Goal: Task Accomplishment & Management: Manage account settings

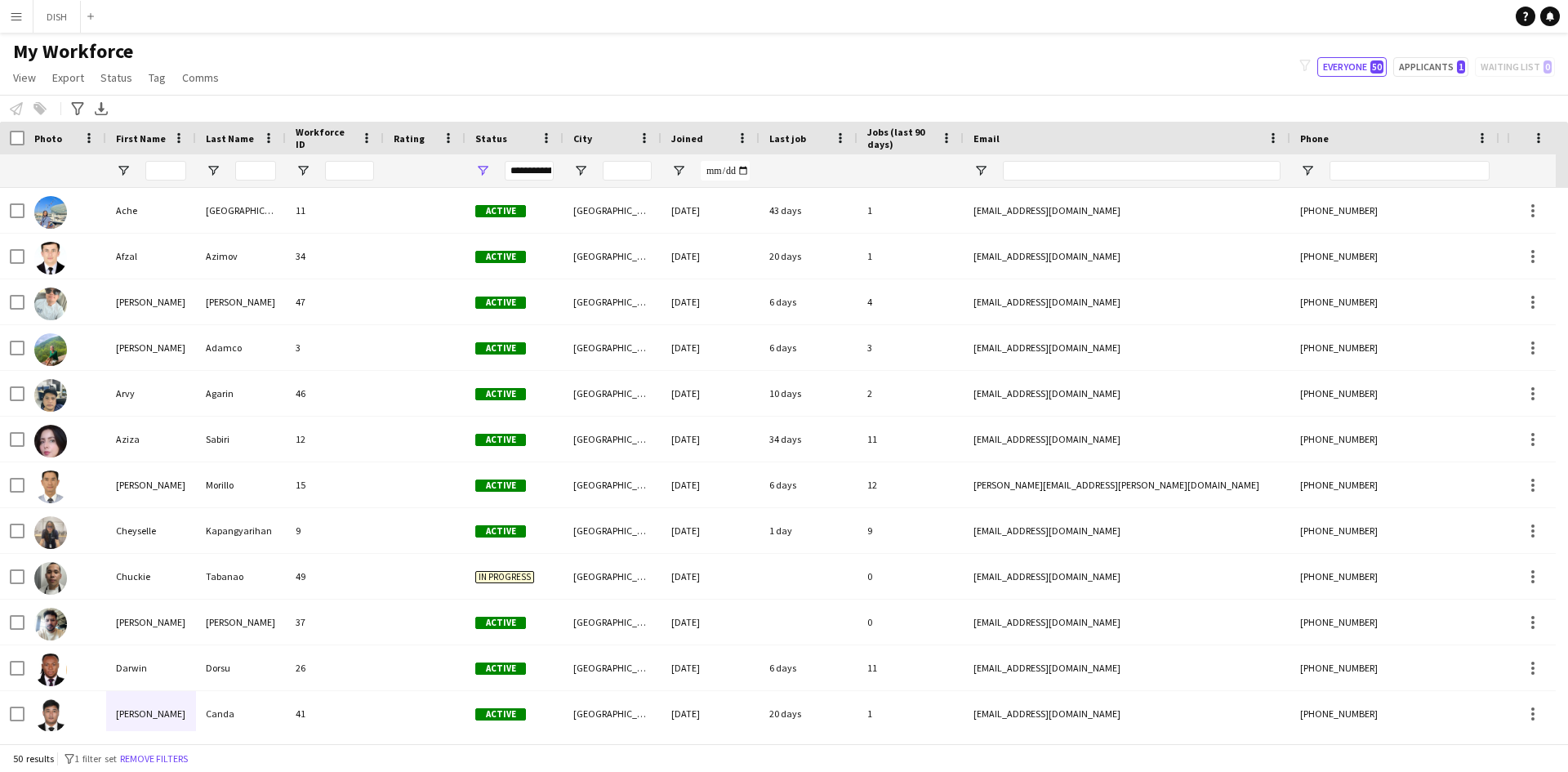
scroll to position [9, 0]
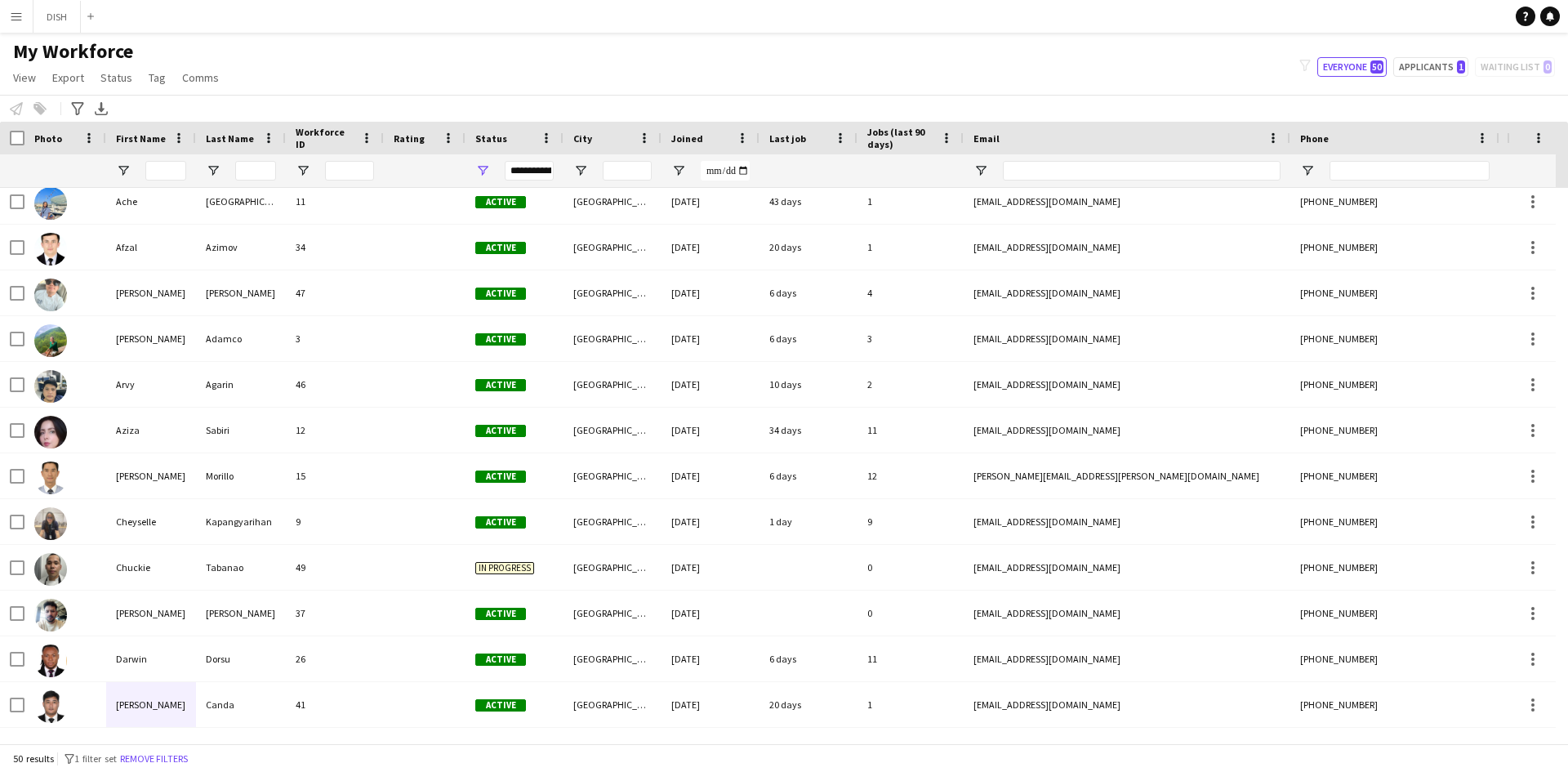
click at [18, 11] on app-icon "Menu" at bounding box center [16, 16] width 13 height 13
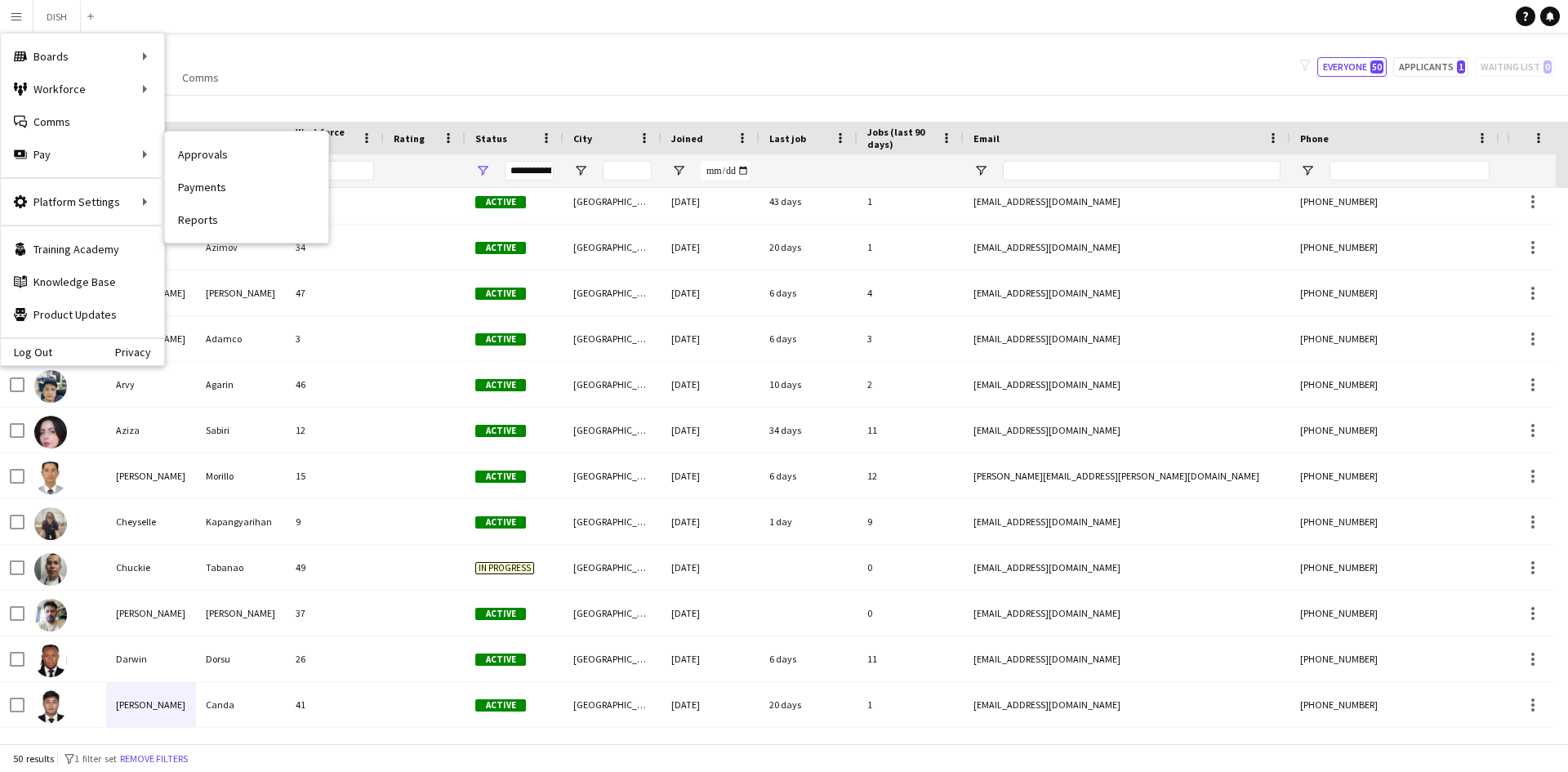
drag, startPoint x: 189, startPoint y: 177, endPoint x: 187, endPoint y: 162, distance: 15.1
click at [190, 177] on link "Payments" at bounding box center [247, 187] width 163 height 33
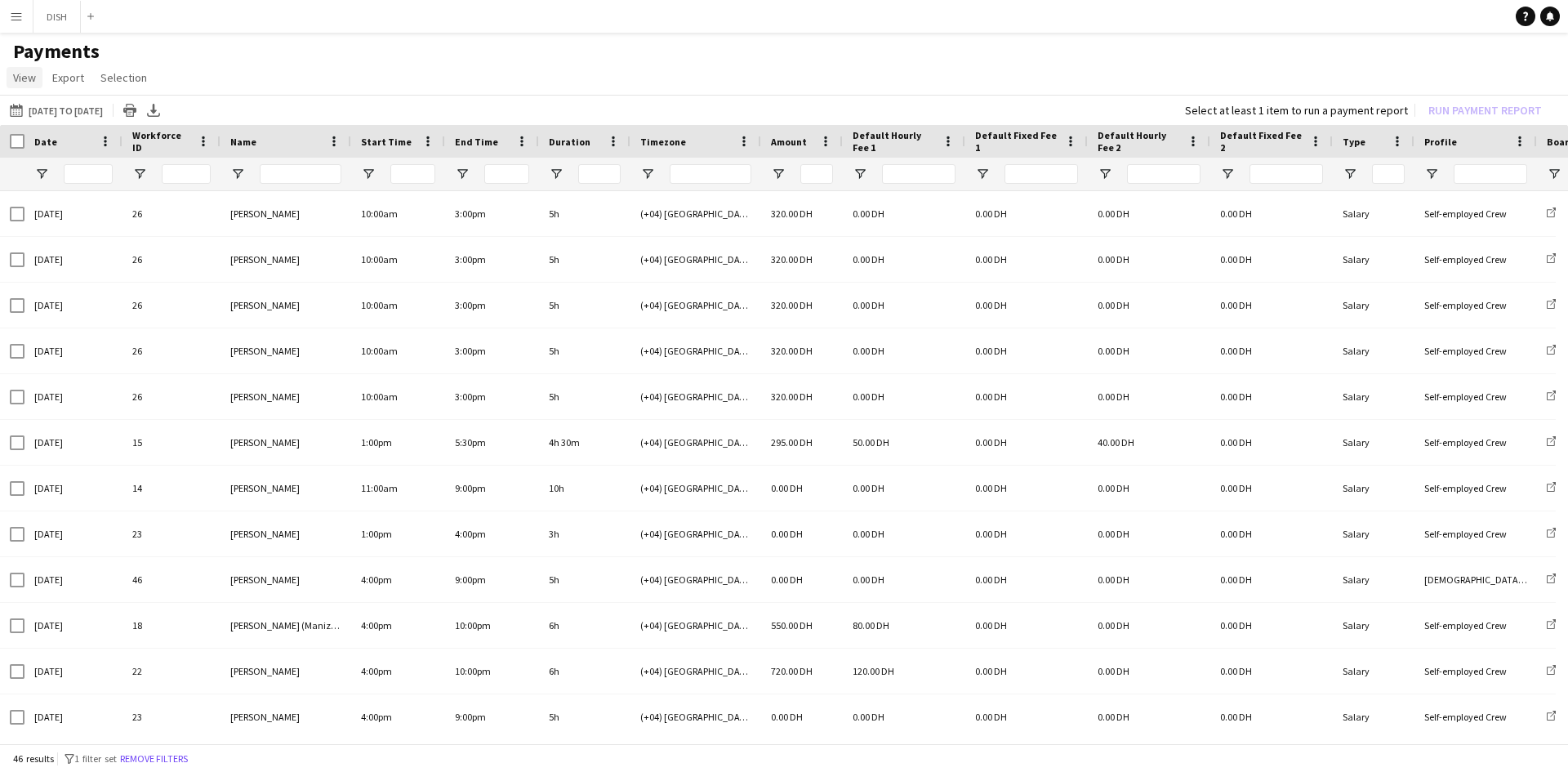
click at [26, 68] on link "View" at bounding box center [24, 78] width 36 height 22
click at [62, 76] on span "Export" at bounding box center [68, 78] width 32 height 14
click at [133, 75] on span "Selection" at bounding box center [124, 78] width 47 height 14
click at [268, 49] on h1 "Payments" at bounding box center [784, 51] width 1568 height 24
click at [126, 78] on span "Selection" at bounding box center [124, 78] width 47 height 14
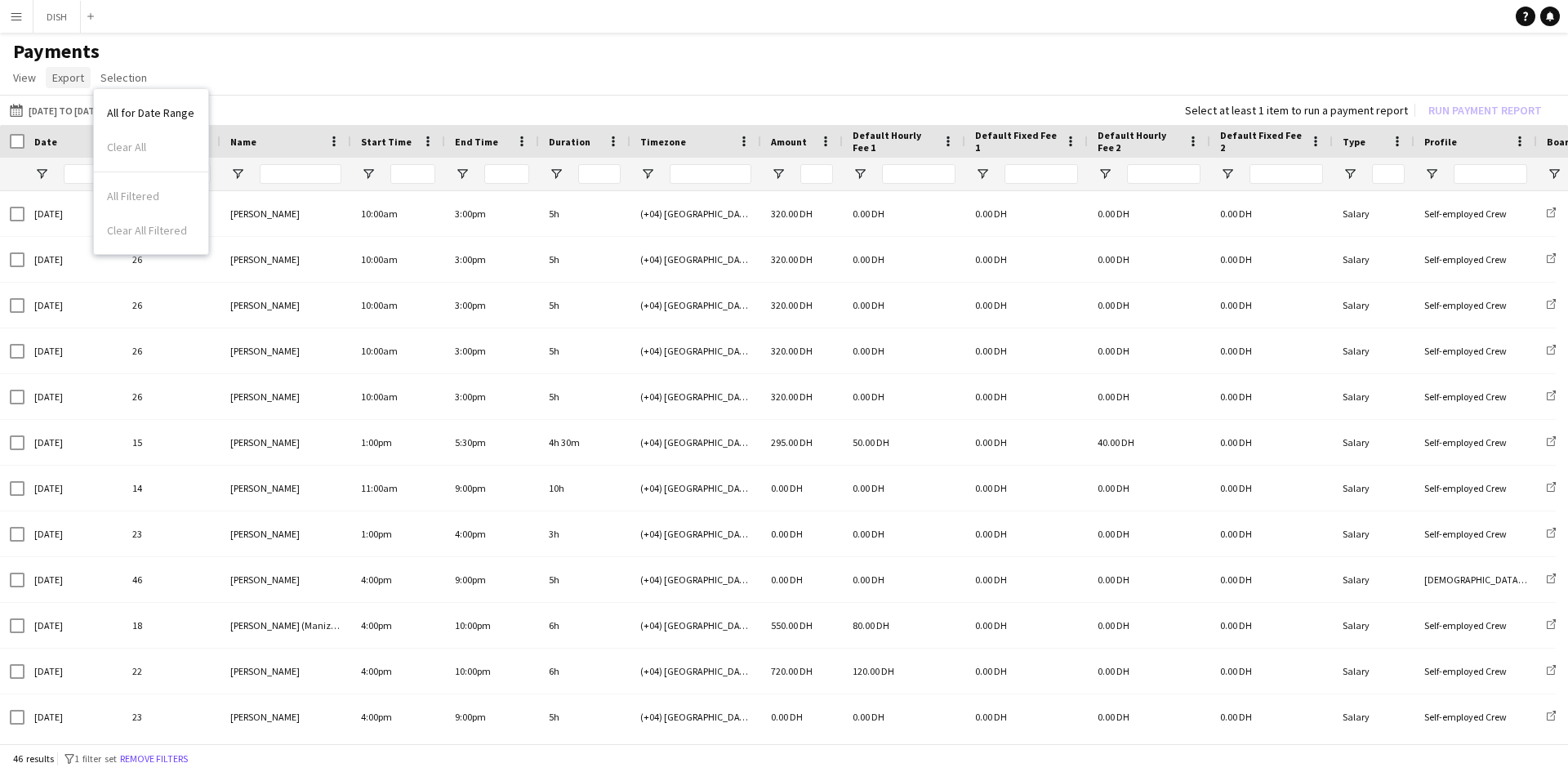
click at [89, 75] on app-page-menu "View Customise view Customise filters Reset Filters Reset View Reset All Export…" at bounding box center [784, 79] width 1568 height 31
click at [87, 76] on link "Export" at bounding box center [69, 78] width 45 height 22
click at [313, 69] on app-page-menu "View Customise view Customise filters Reset Filters Reset View Reset All Export…" at bounding box center [784, 79] width 1568 height 31
click at [0, 28] on button "Menu" at bounding box center [16, 16] width 33 height 33
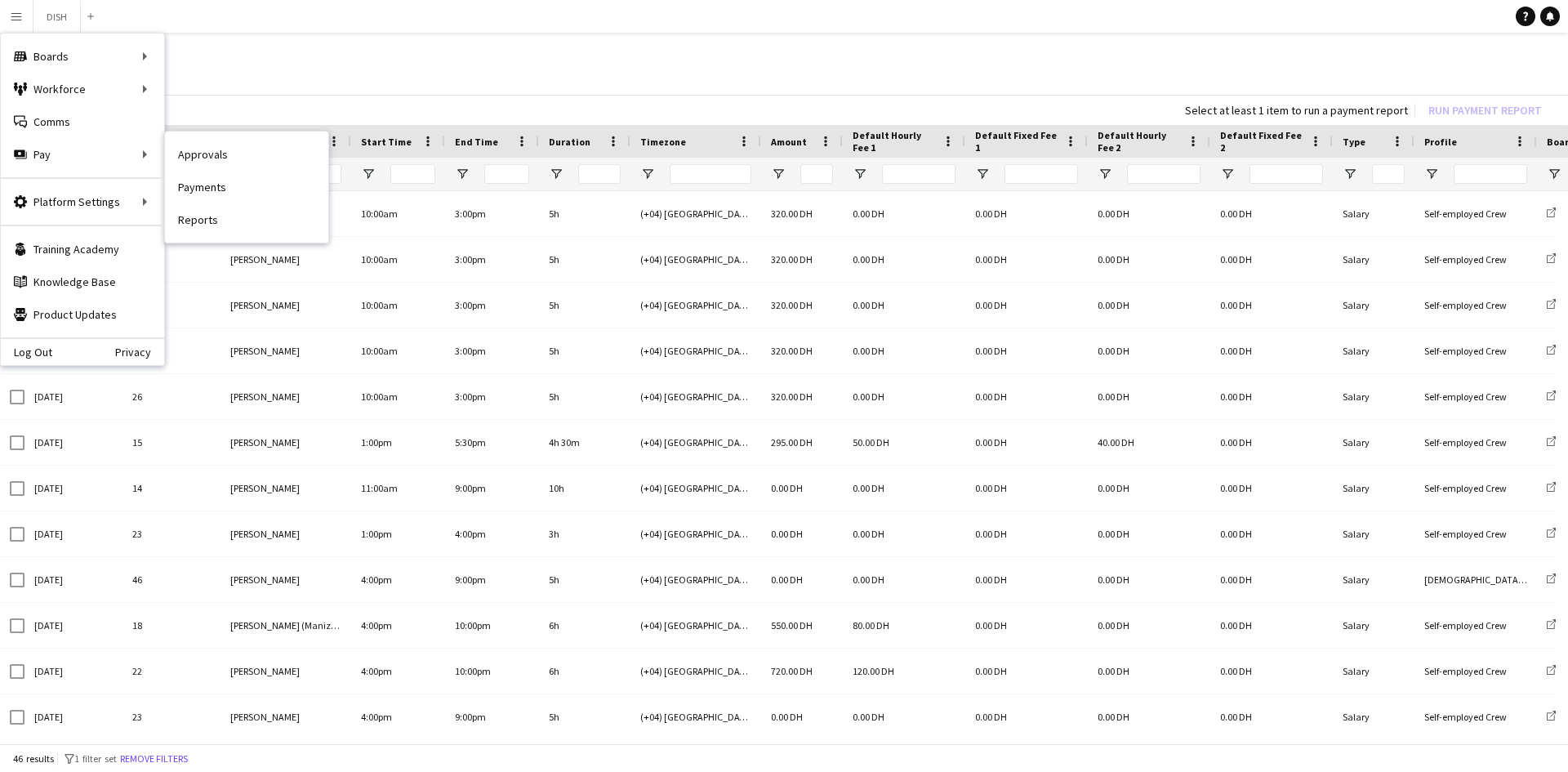
click at [256, 146] on link "Approvals" at bounding box center [247, 154] width 163 height 33
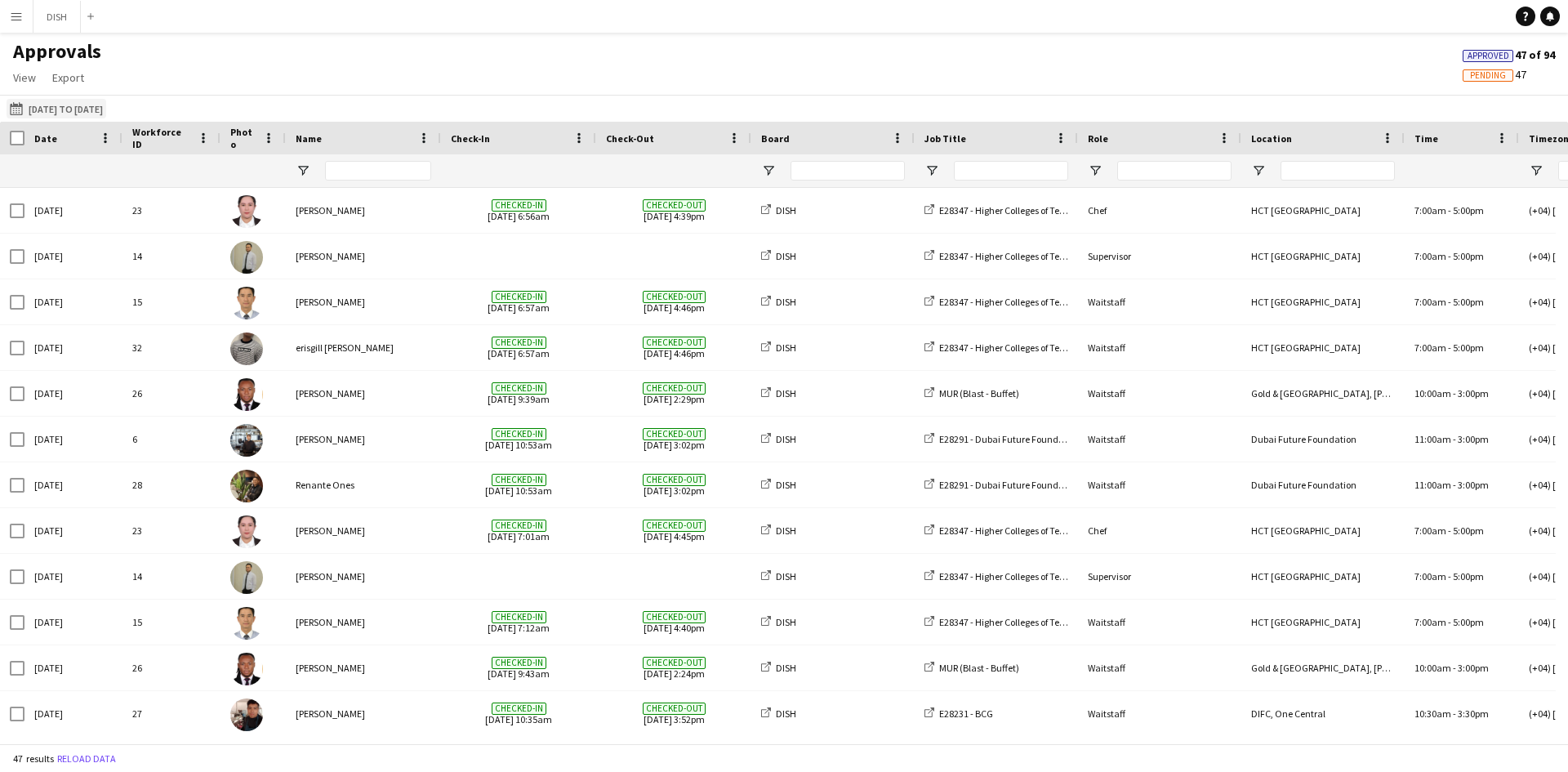
click at [35, 114] on button "[DATE] to [DATE] [DATE] to [DATE]" at bounding box center [56, 108] width 99 height 20
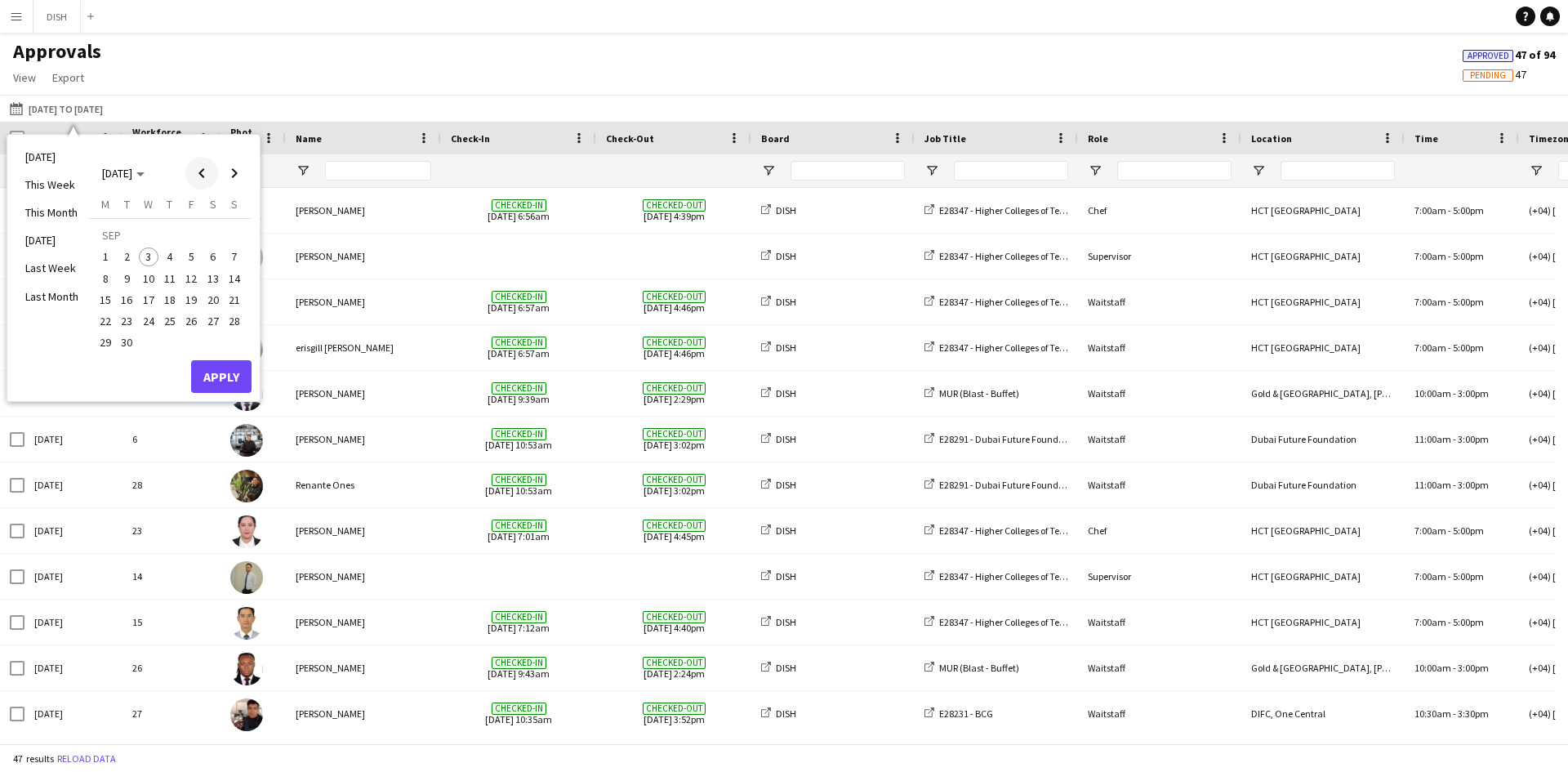
click at [217, 178] on span "Previous month" at bounding box center [201, 173] width 33 height 33
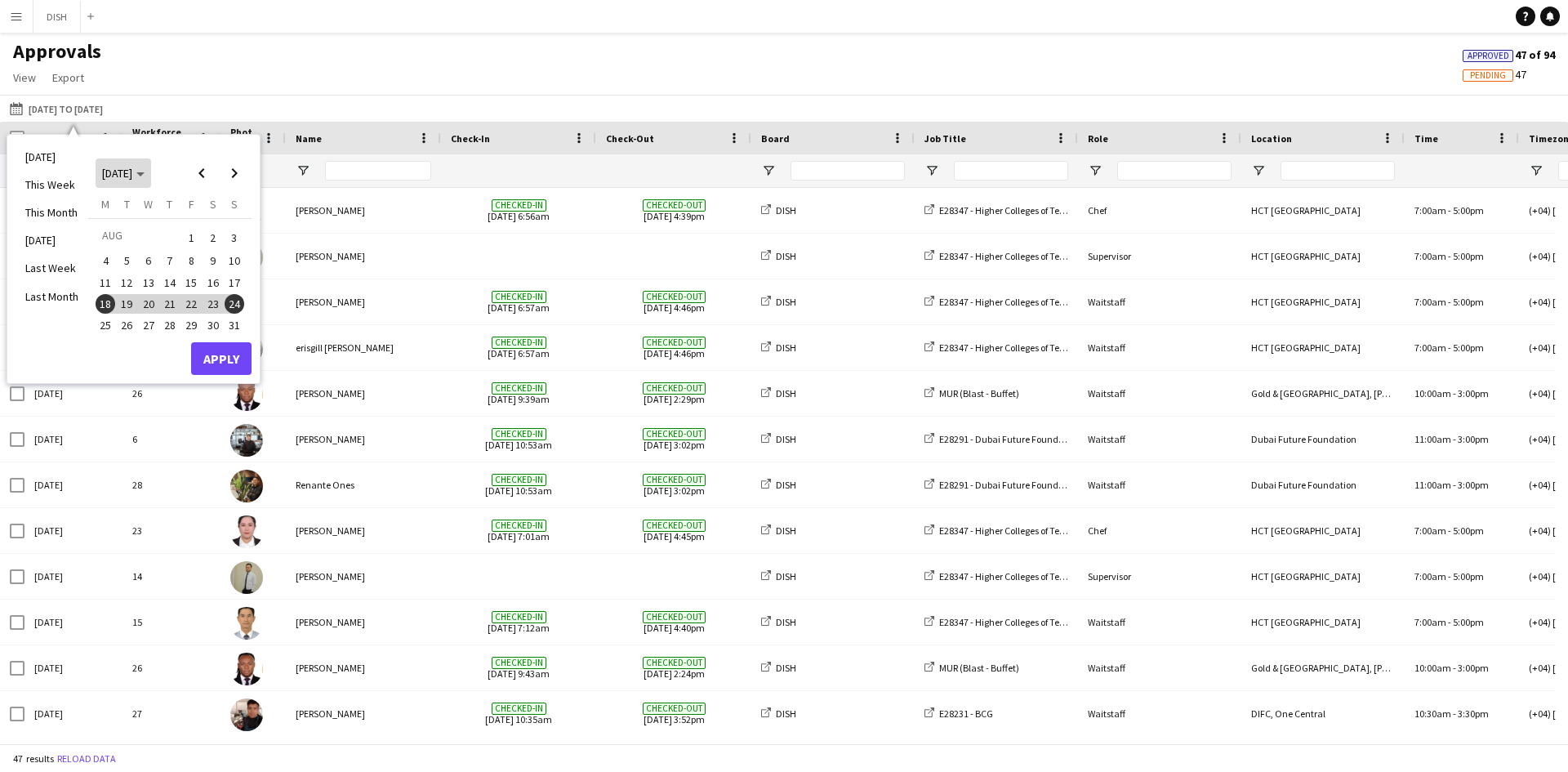
click at [132, 178] on span "[DATE]" at bounding box center [117, 173] width 30 height 14
click at [148, 255] on span "2025" at bounding box center [150, 257] width 33 height 20
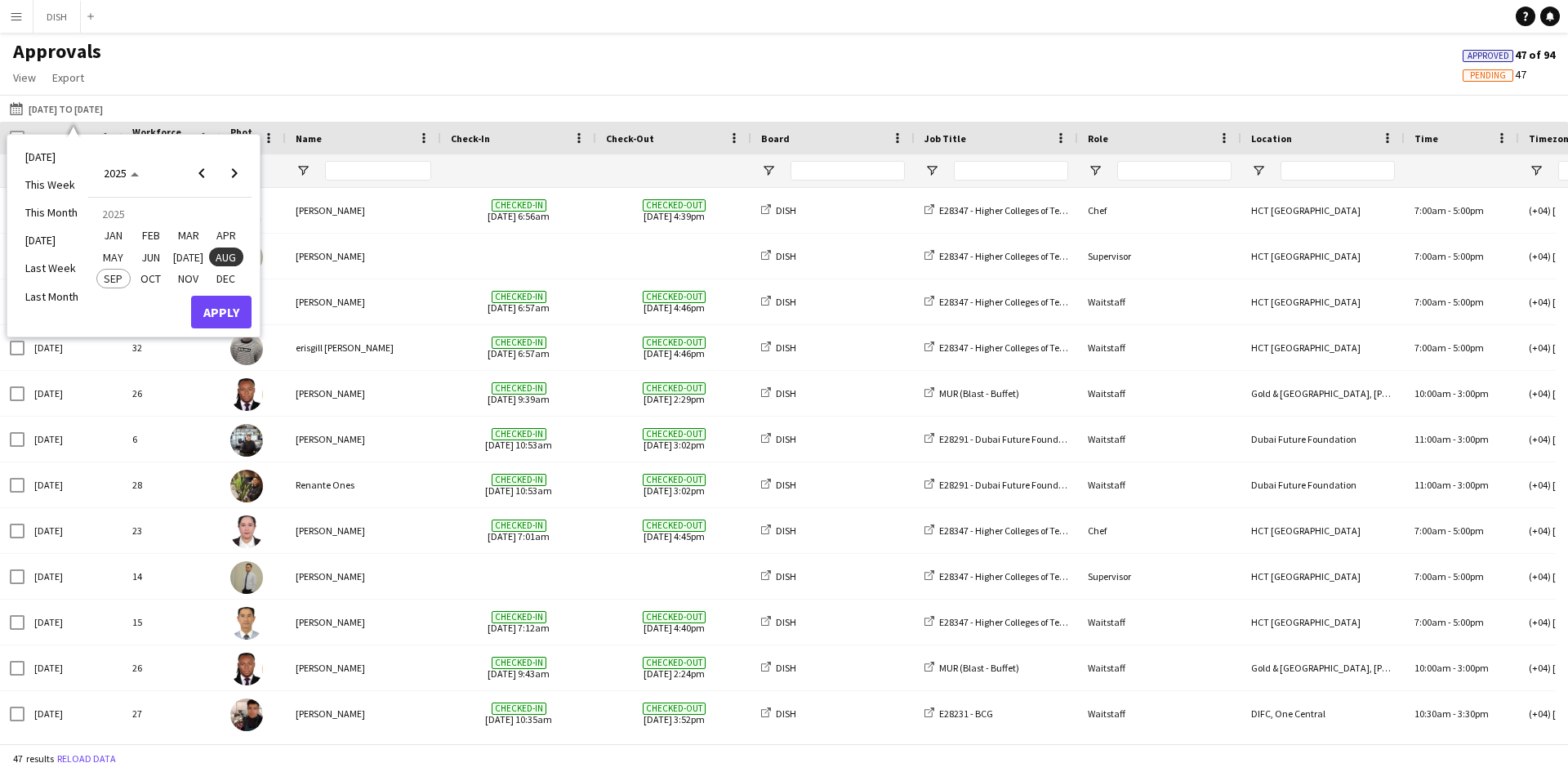
click at [167, 259] on span "JUN" at bounding box center [150, 257] width 33 height 20
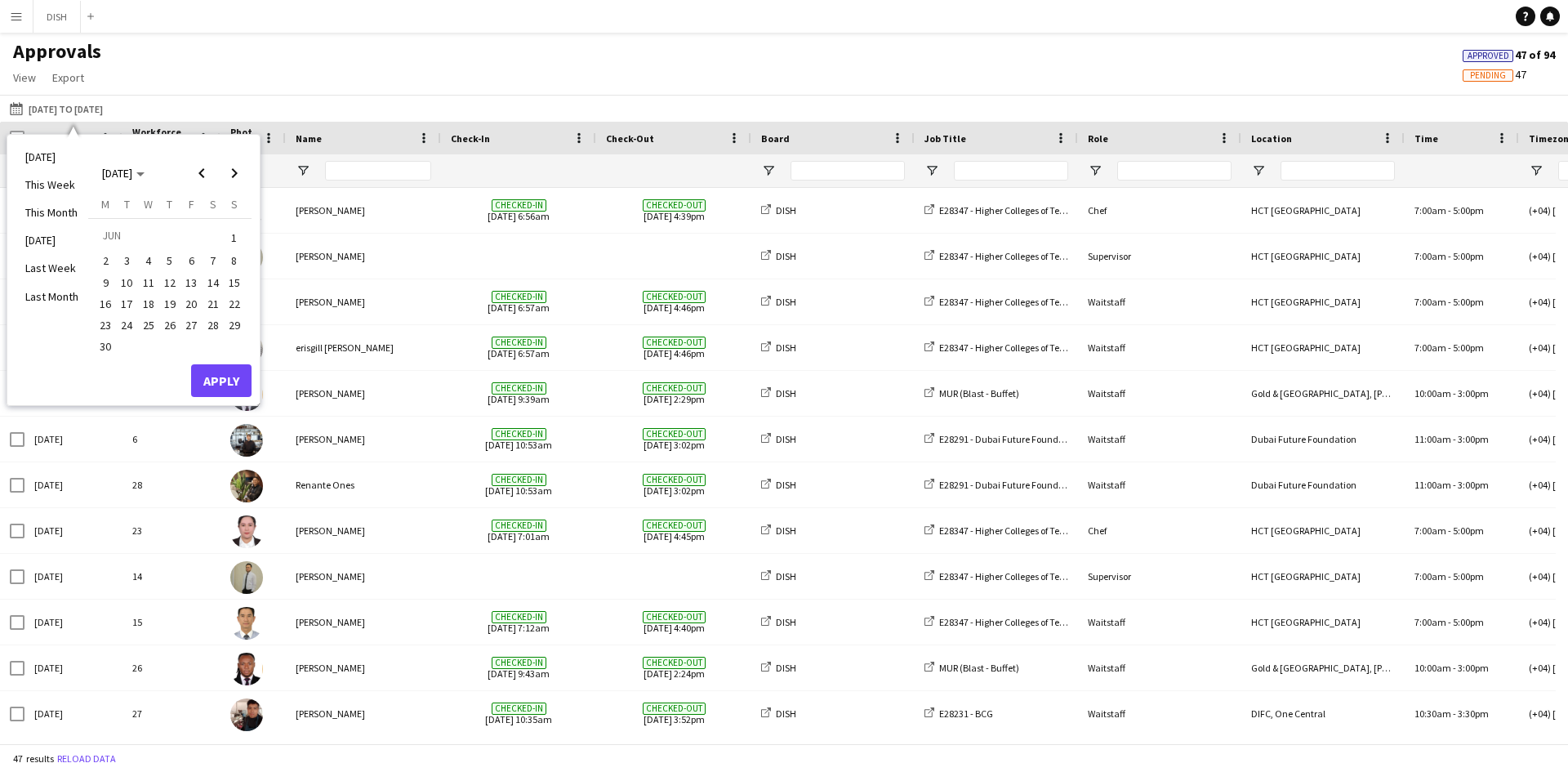
click at [109, 258] on span "2" at bounding box center [106, 262] width 20 height 20
click at [234, 263] on span "8" at bounding box center [235, 262] width 20 height 20
click at [244, 393] on button "Apply" at bounding box center [221, 380] width 61 height 33
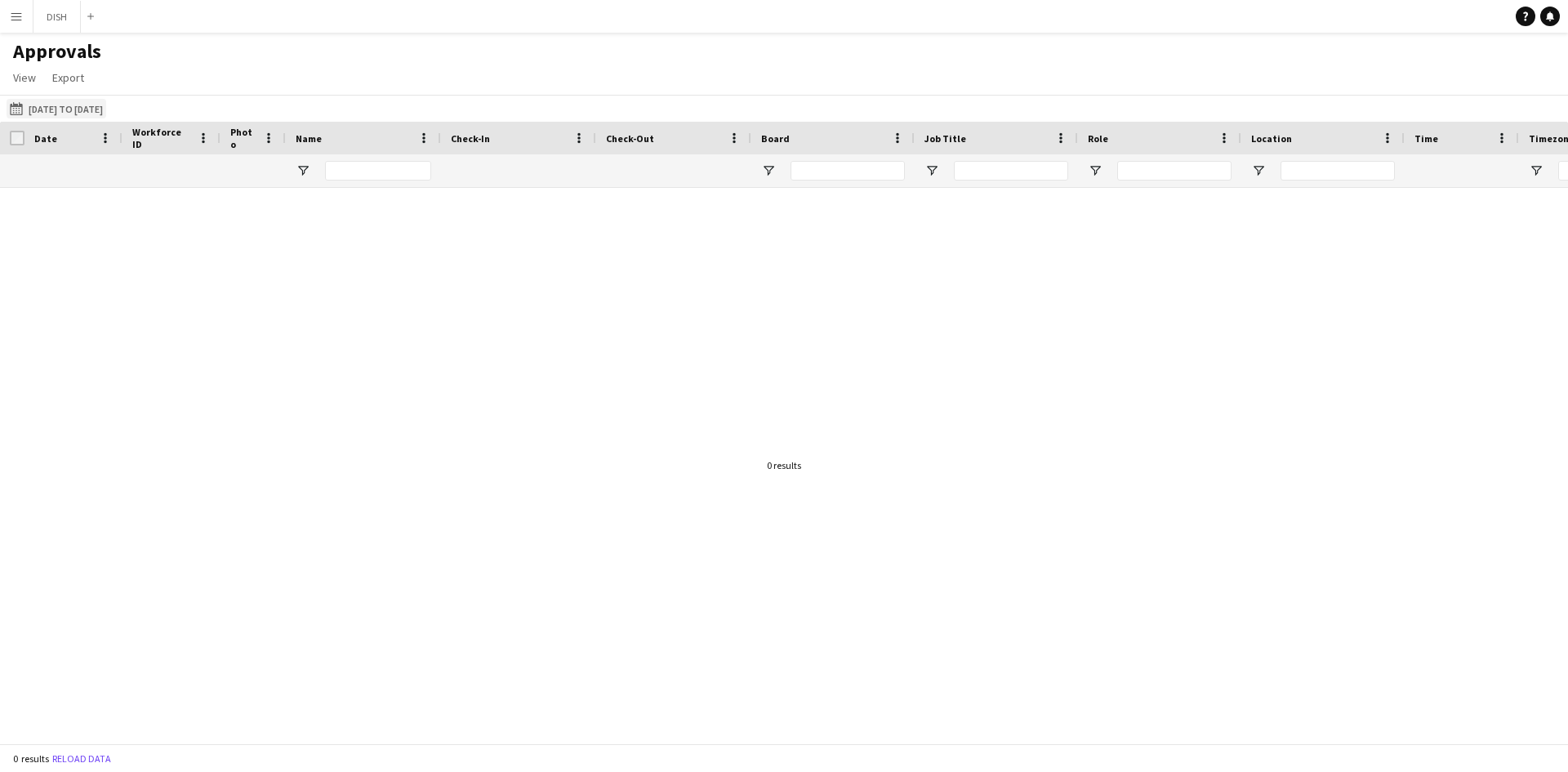
click at [22, 103] on app-icon "[DATE] to [DATE]" at bounding box center [19, 108] width 19 height 13
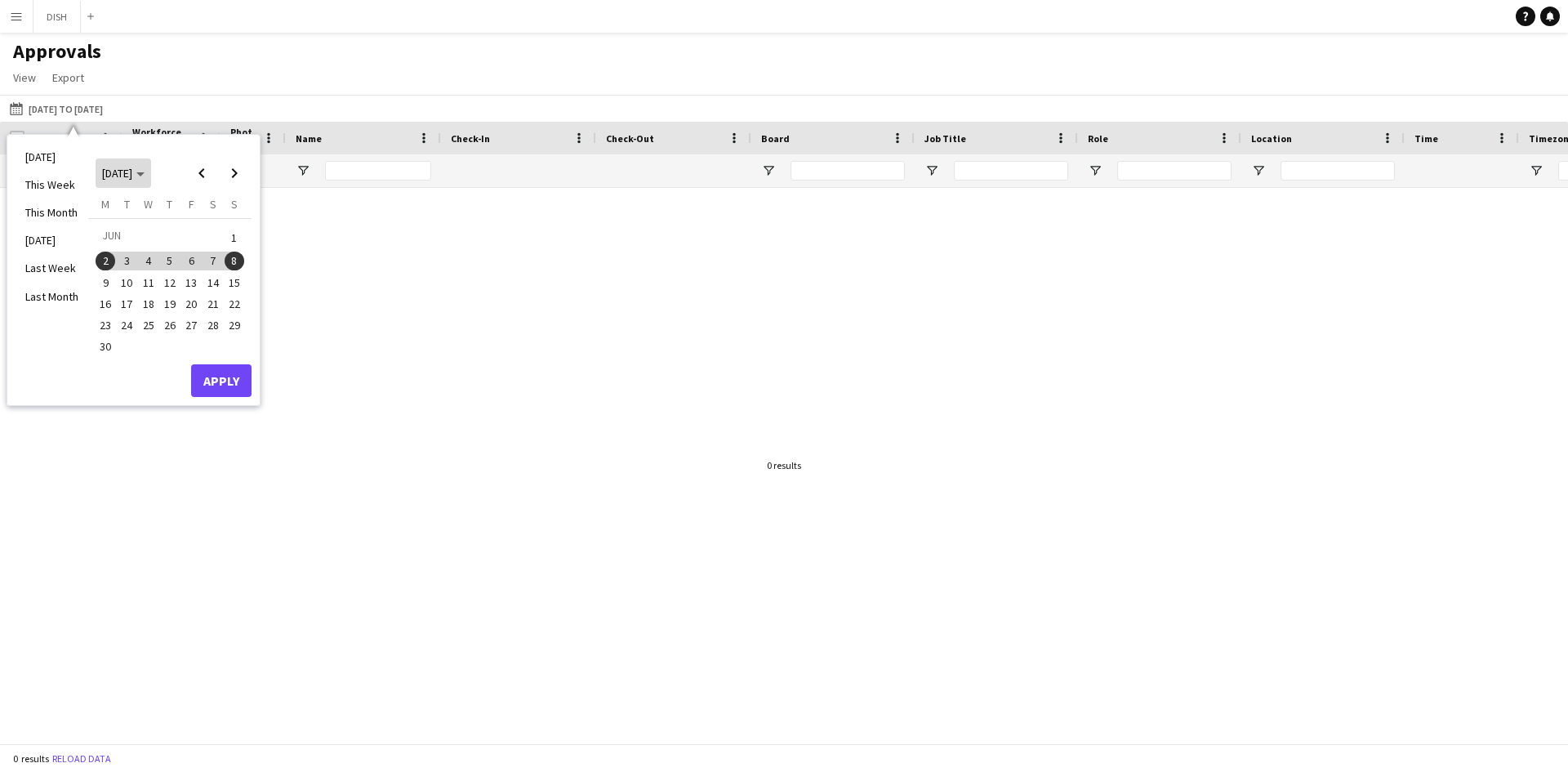
click at [132, 180] on span "[DATE]" at bounding box center [117, 173] width 30 height 14
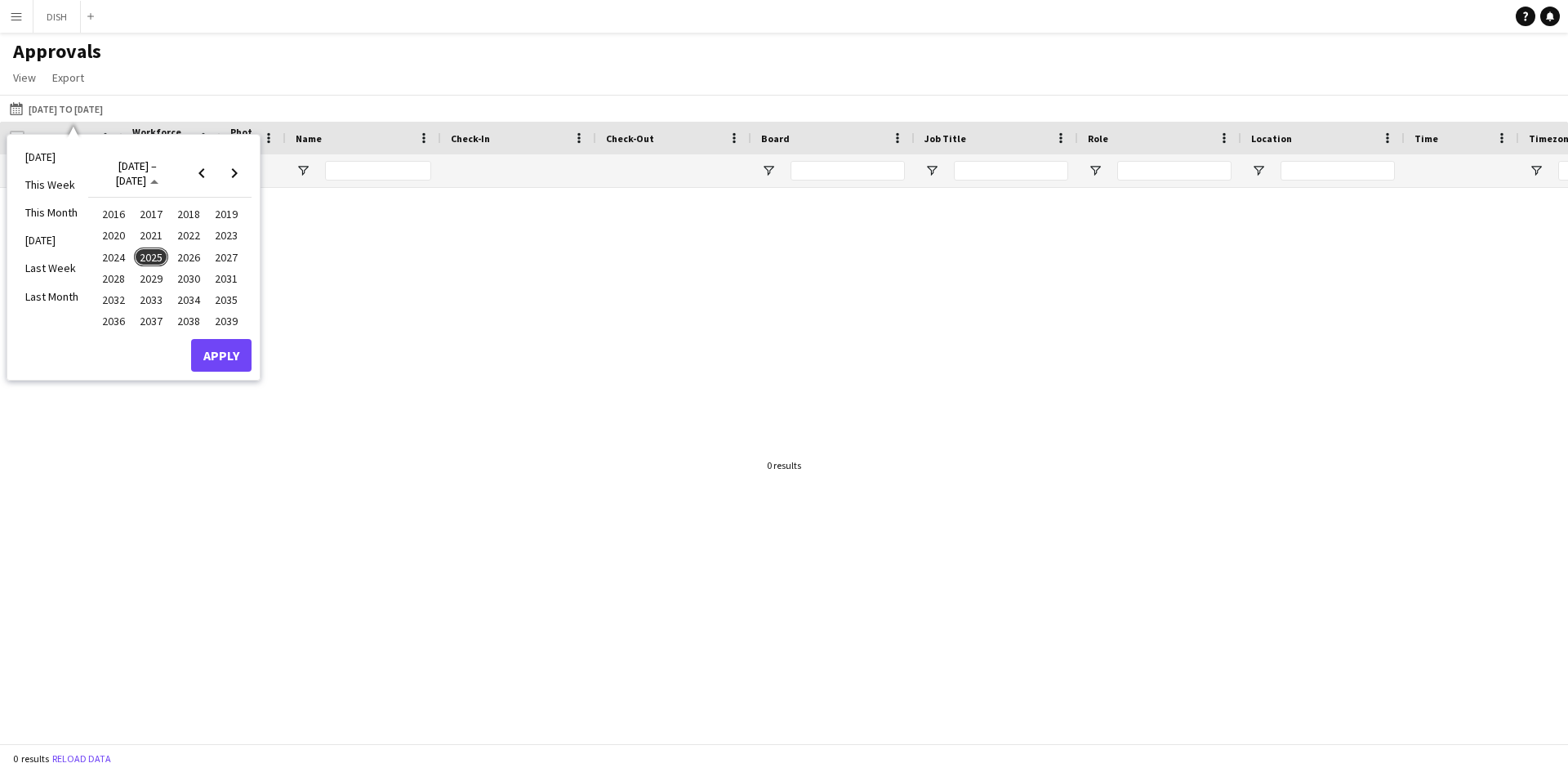
click at [324, 271] on div at bounding box center [784, 459] width 1568 height 543
click at [69, 116] on button "[DATE] to [DATE] [DATE] to [DATE]" at bounding box center [56, 108] width 99 height 20
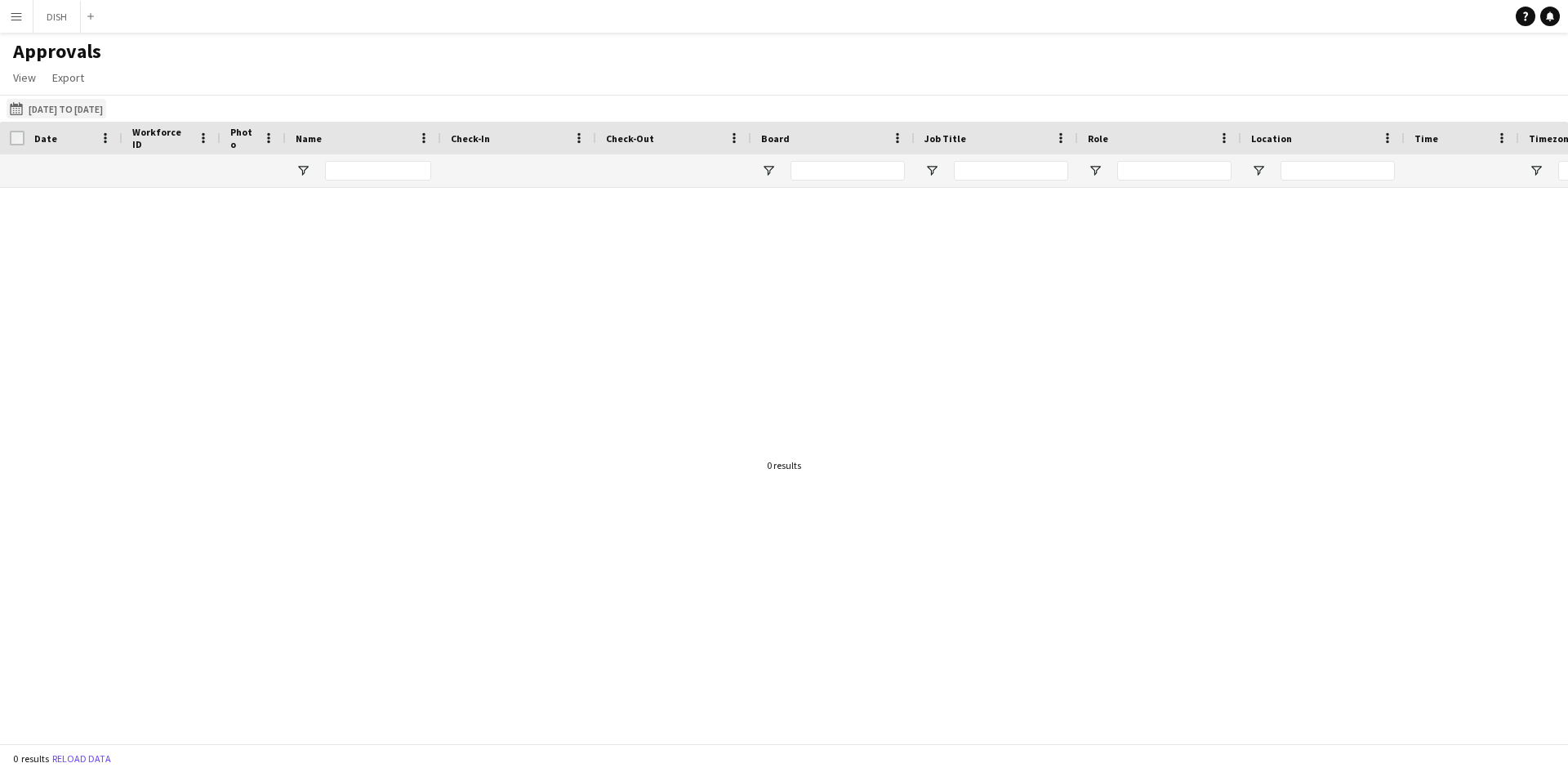
click at [74, 107] on button "[DATE] to [DATE] [DATE] to [DATE]" at bounding box center [56, 108] width 99 height 20
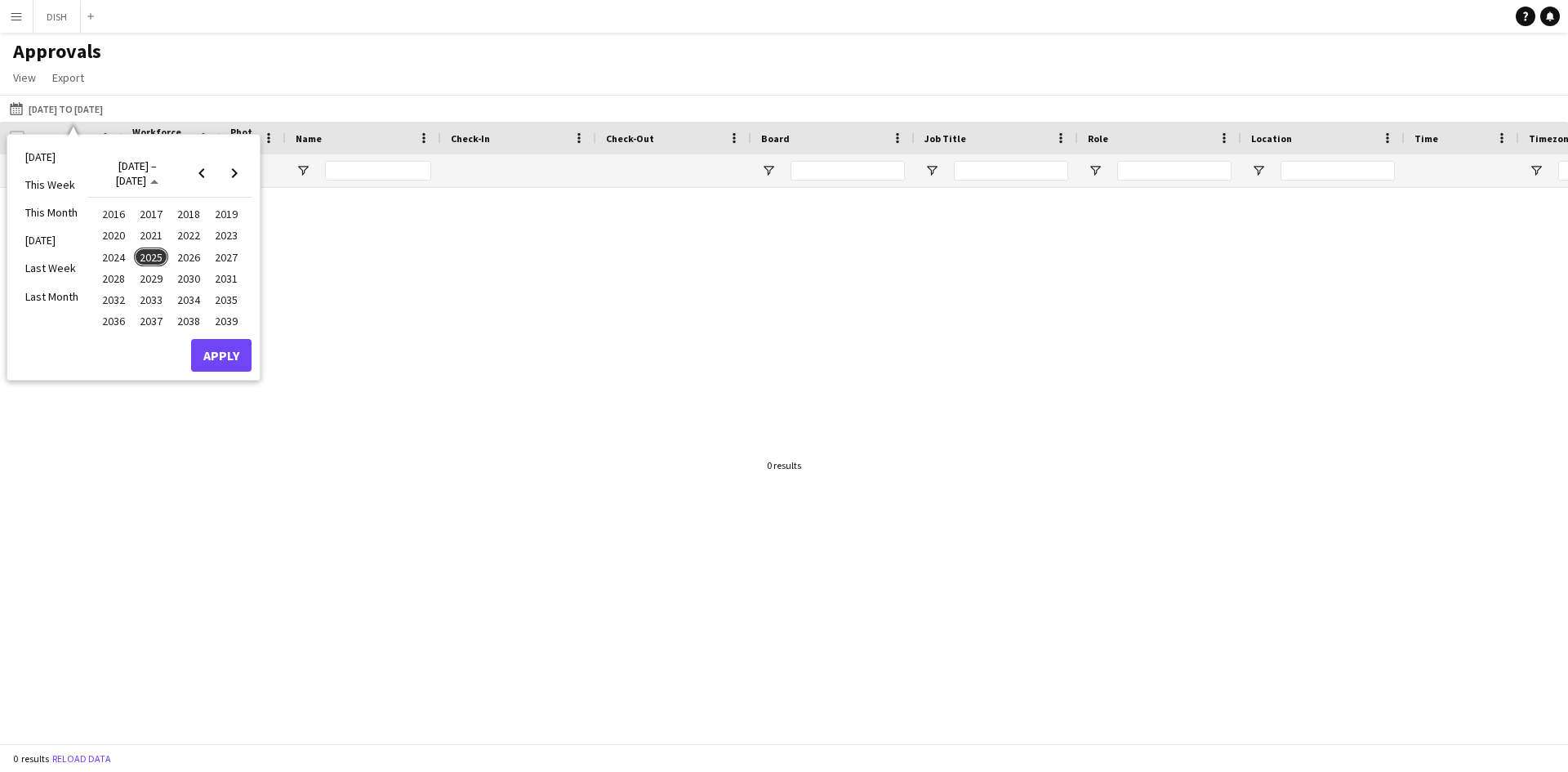
click at [153, 281] on span "2029" at bounding box center [150, 279] width 33 height 20
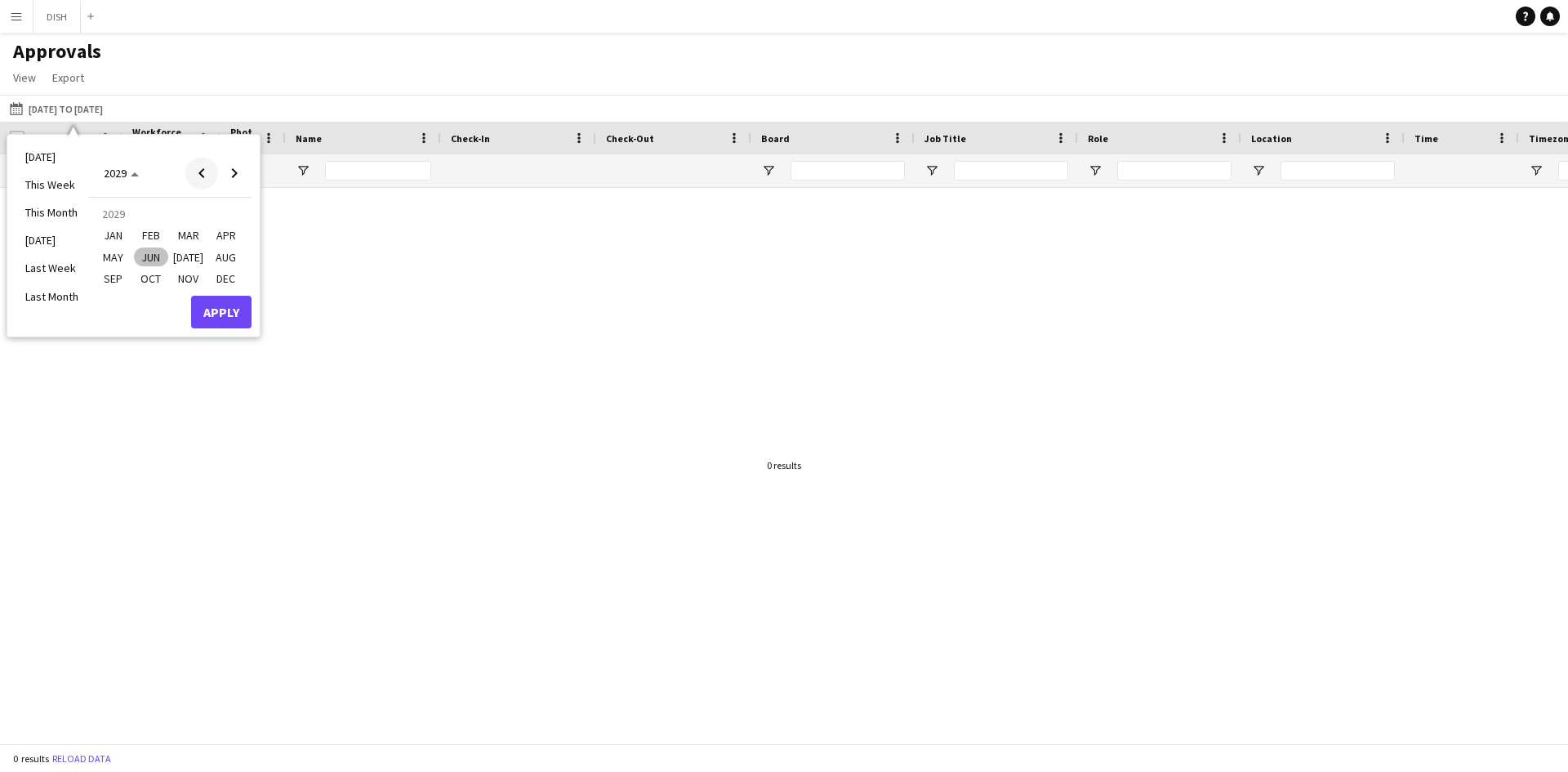
click at [201, 177] on span "Previous year" at bounding box center [201, 173] width 33 height 33
click at [118, 160] on span "Choose date" at bounding box center [122, 172] width 52 height 39
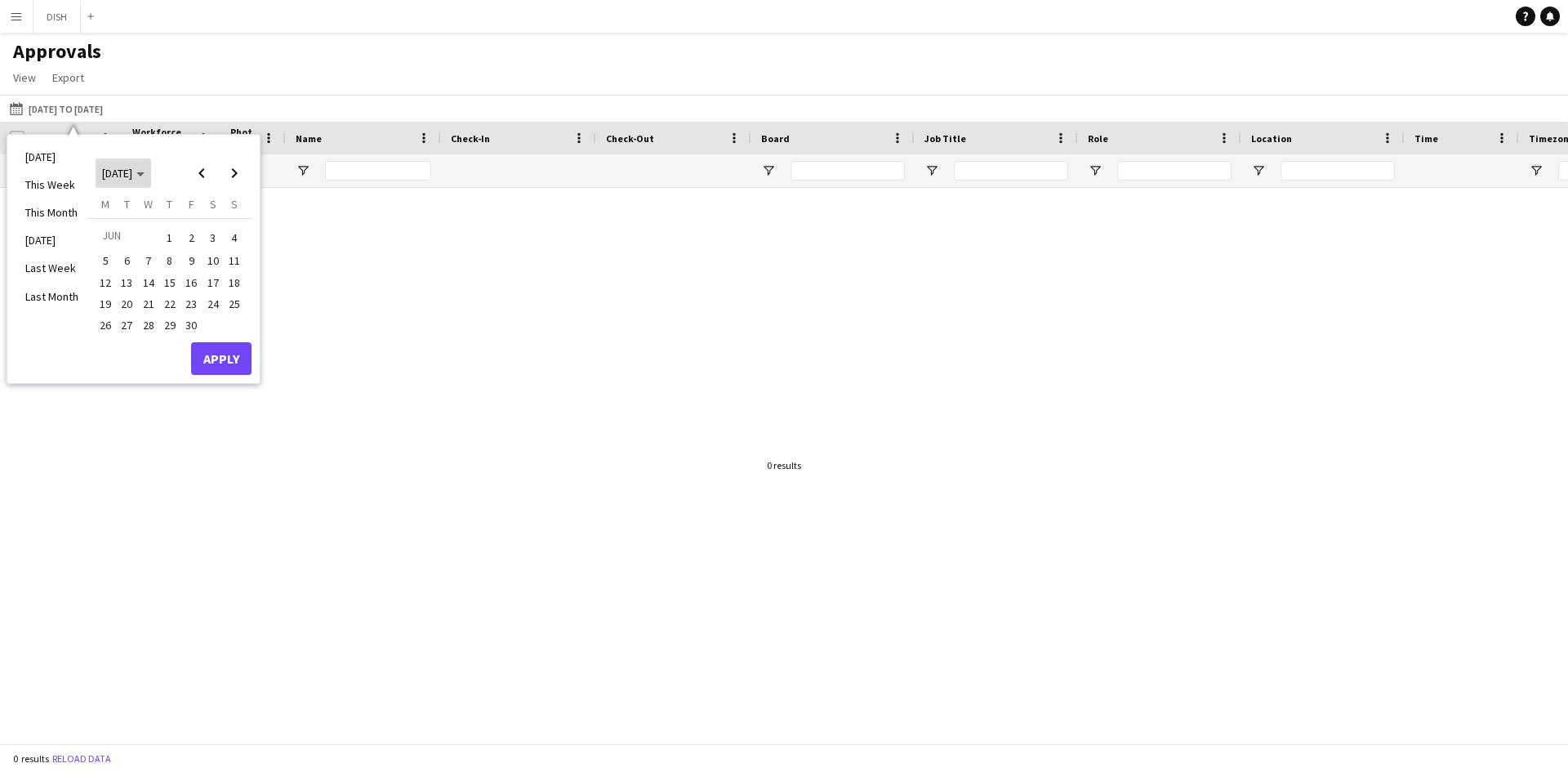
click at [145, 176] on span "[DATE]" at bounding box center [123, 173] width 42 height 14
click at [156, 249] on span "2025" at bounding box center [150, 257] width 33 height 20
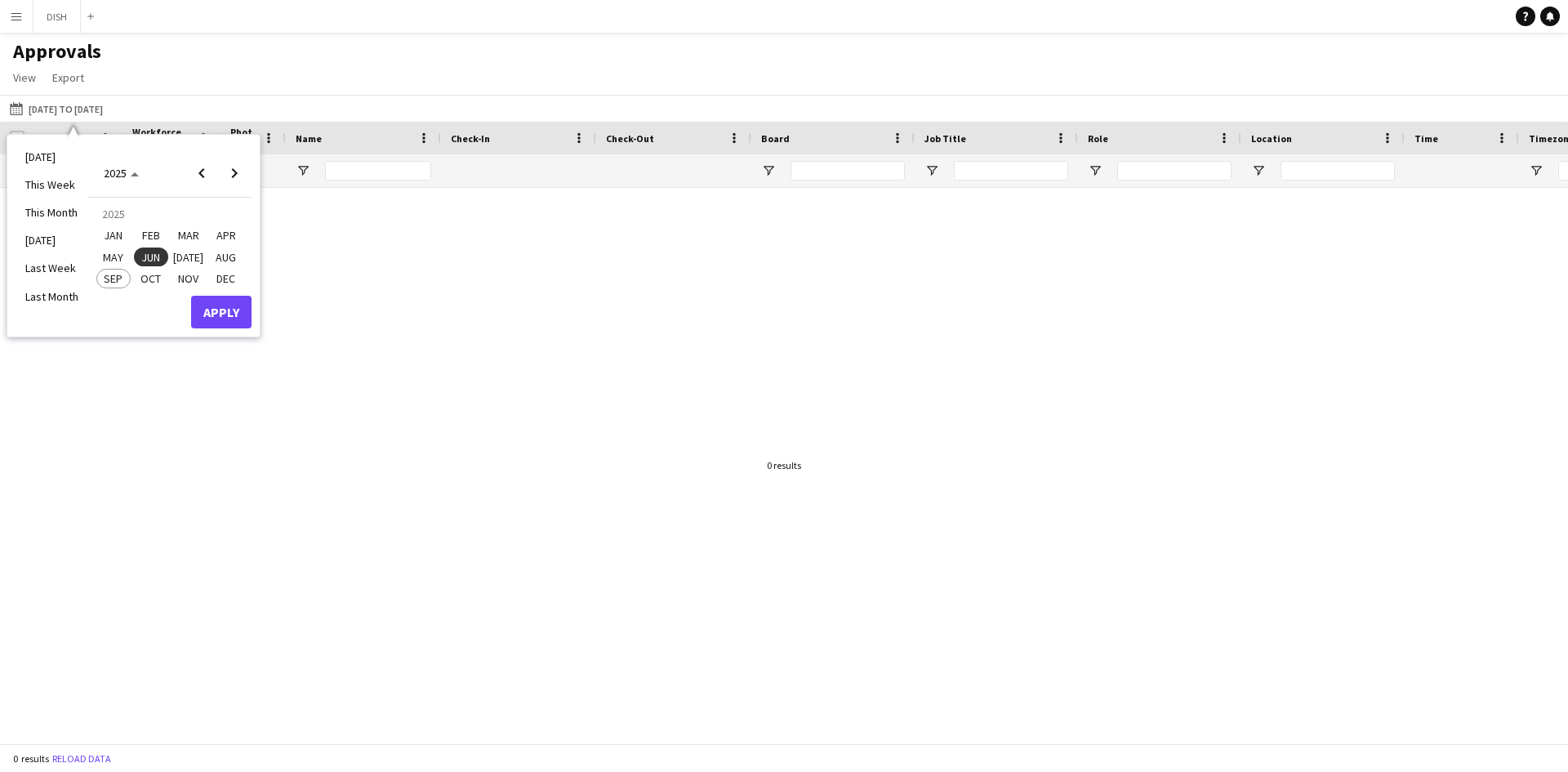
click at [218, 252] on span "AUG" at bounding box center [225, 257] width 33 height 20
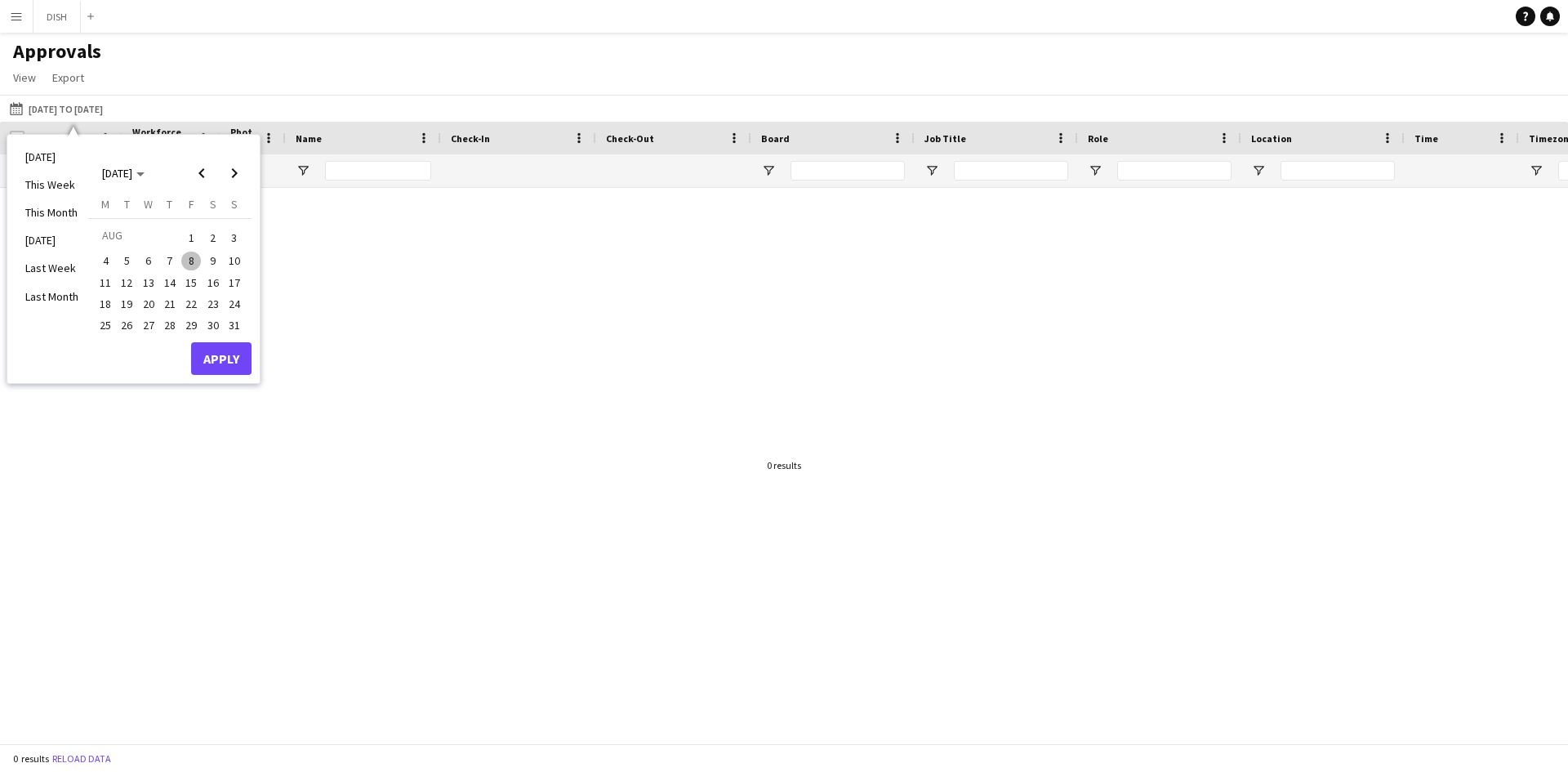
click at [108, 258] on span "4" at bounding box center [106, 262] width 20 height 20
click at [237, 262] on span "10" at bounding box center [235, 262] width 20 height 20
click at [237, 359] on button "Apply" at bounding box center [221, 358] width 61 height 33
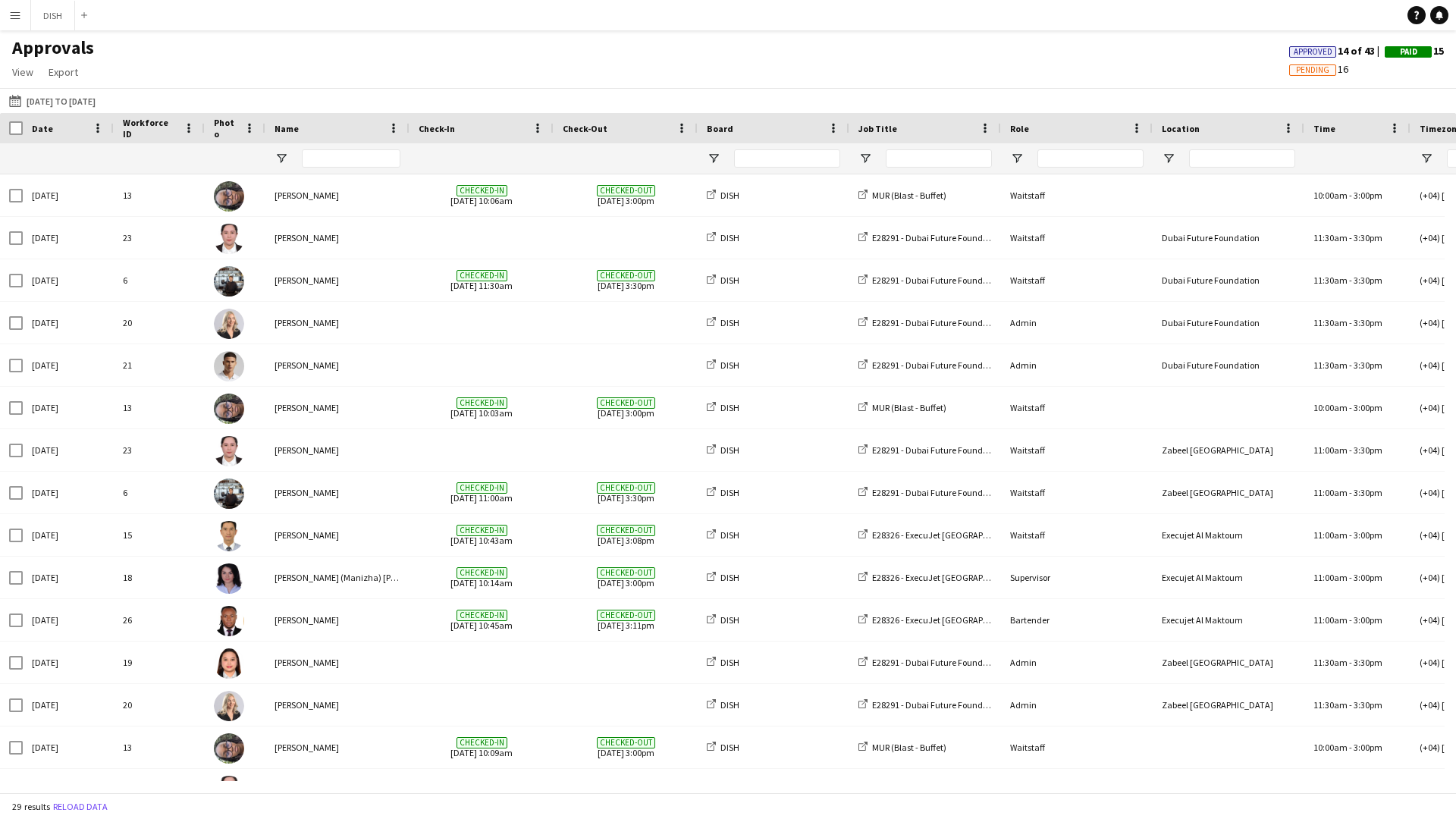
click at [1024, 62] on div "Approvals View Customise view Customise filters Reset Filters Reset View Reset …" at bounding box center [728, 61] width 1456 height 51
click at [1022, 63] on div "Approvals View Customise view Customise filters Reset Filters Reset View Reset …" at bounding box center [728, 61] width 1456 height 51
click at [1097, 5] on app-navbar "Menu Boards Boards Boards All jobs Status Workforce Workforce My Workforce Recr…" at bounding box center [728, 15] width 1456 height 30
drag, startPoint x: 1099, startPoint y: 19, endPoint x: 1092, endPoint y: 156, distance: 137.2
click at [1095, 157] on div "Menu Boards Boards Boards All jobs Status Workforce Workforce My Workforce Recr…" at bounding box center [728, 409] width 1456 height 819
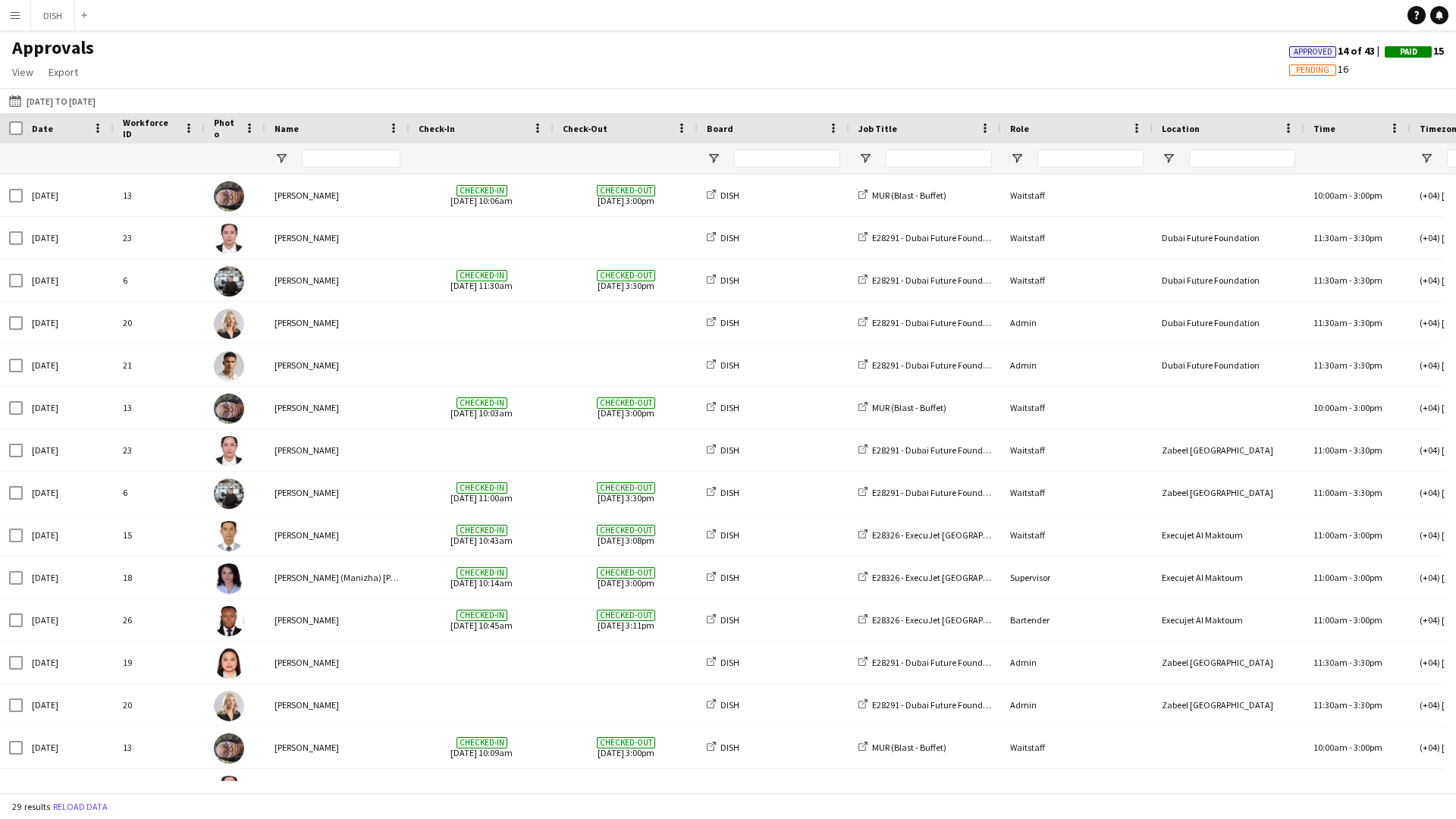
click at [1058, 38] on div "Approvals View Customise view Customise filters Reset Filters Reset View Reset …" at bounding box center [728, 61] width 1456 height 51
drag, startPoint x: 1058, startPoint y: 37, endPoint x: 1037, endPoint y: 46, distance: 22.8
click at [1057, 39] on div "Approvals View Customise view Customise filters Reset Filters Reset View Reset …" at bounding box center [728, 61] width 1456 height 51
drag, startPoint x: 1321, startPoint y: 21, endPoint x: 1320, endPoint y: 29, distance: 8.1
click at [1320, 28] on app-navbar "Menu Boards Boards Boards All jobs Status Workforce Workforce My Workforce Recr…" at bounding box center [728, 15] width 1456 height 30
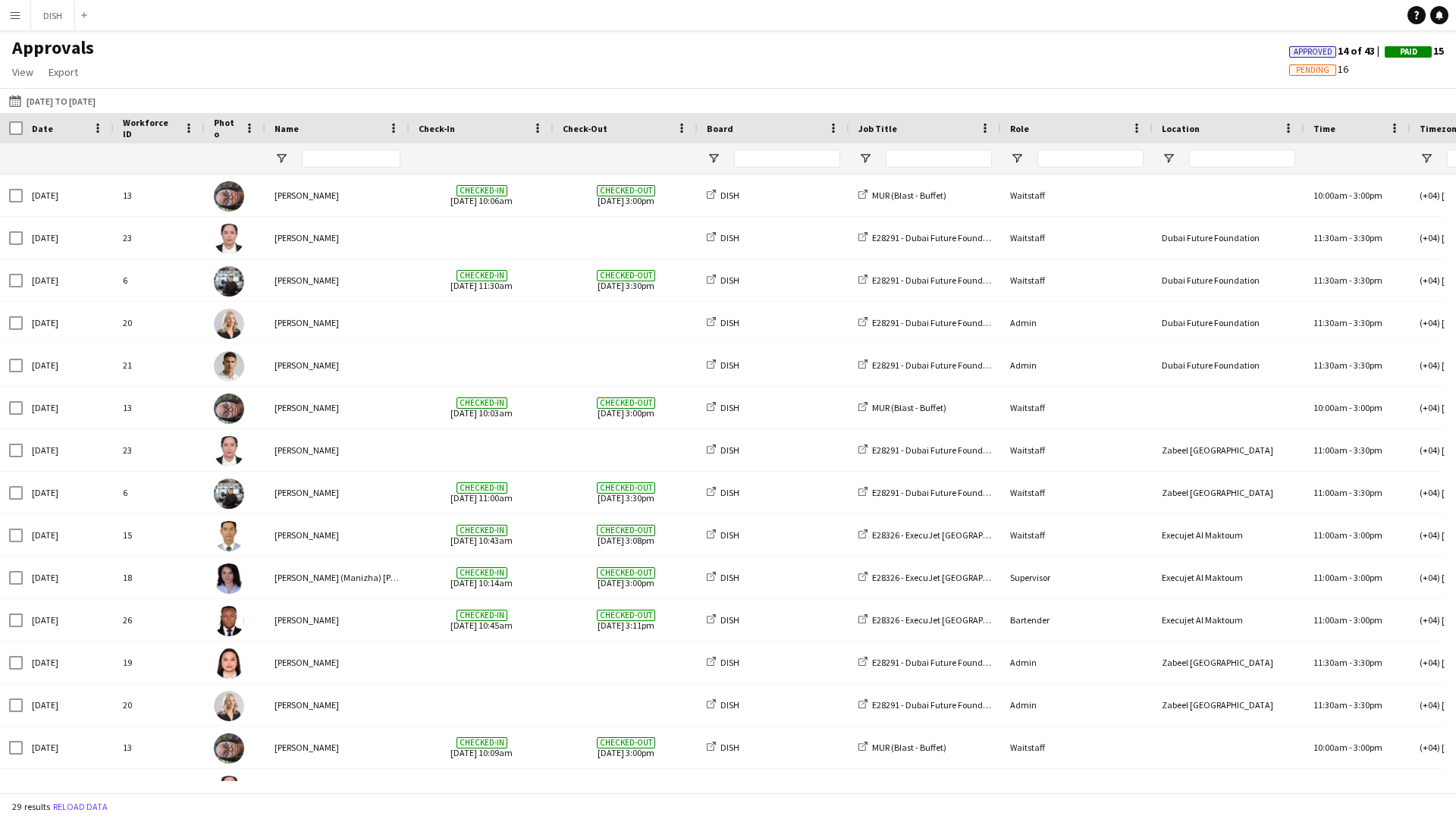
drag, startPoint x: 1320, startPoint y: 29, endPoint x: 1279, endPoint y: 37, distance: 41.8
click at [1319, 31] on div "Menu Boards Boards Boards All jobs Status Workforce Workforce My Workforce Recr…" at bounding box center [728, 409] width 1456 height 819
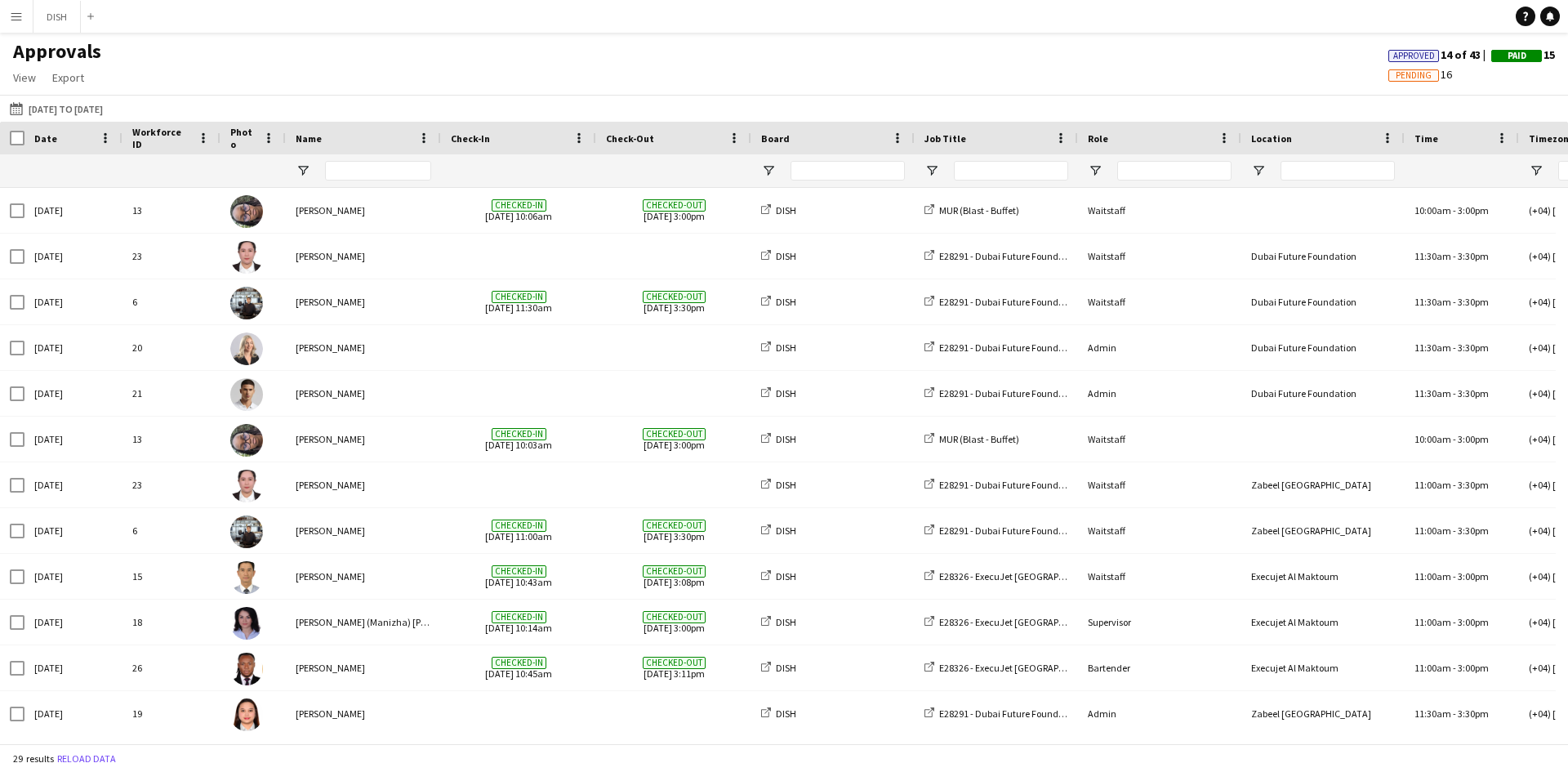
click at [54, 119] on div "[DATE] to [DATE] [DATE] to [DATE] [DATE] This Week This Month [DATE] Last Week …" at bounding box center [784, 108] width 1568 height 27
click at [80, 107] on button "[DATE] to [DATE] [DATE] to [DATE]" at bounding box center [56, 108] width 99 height 20
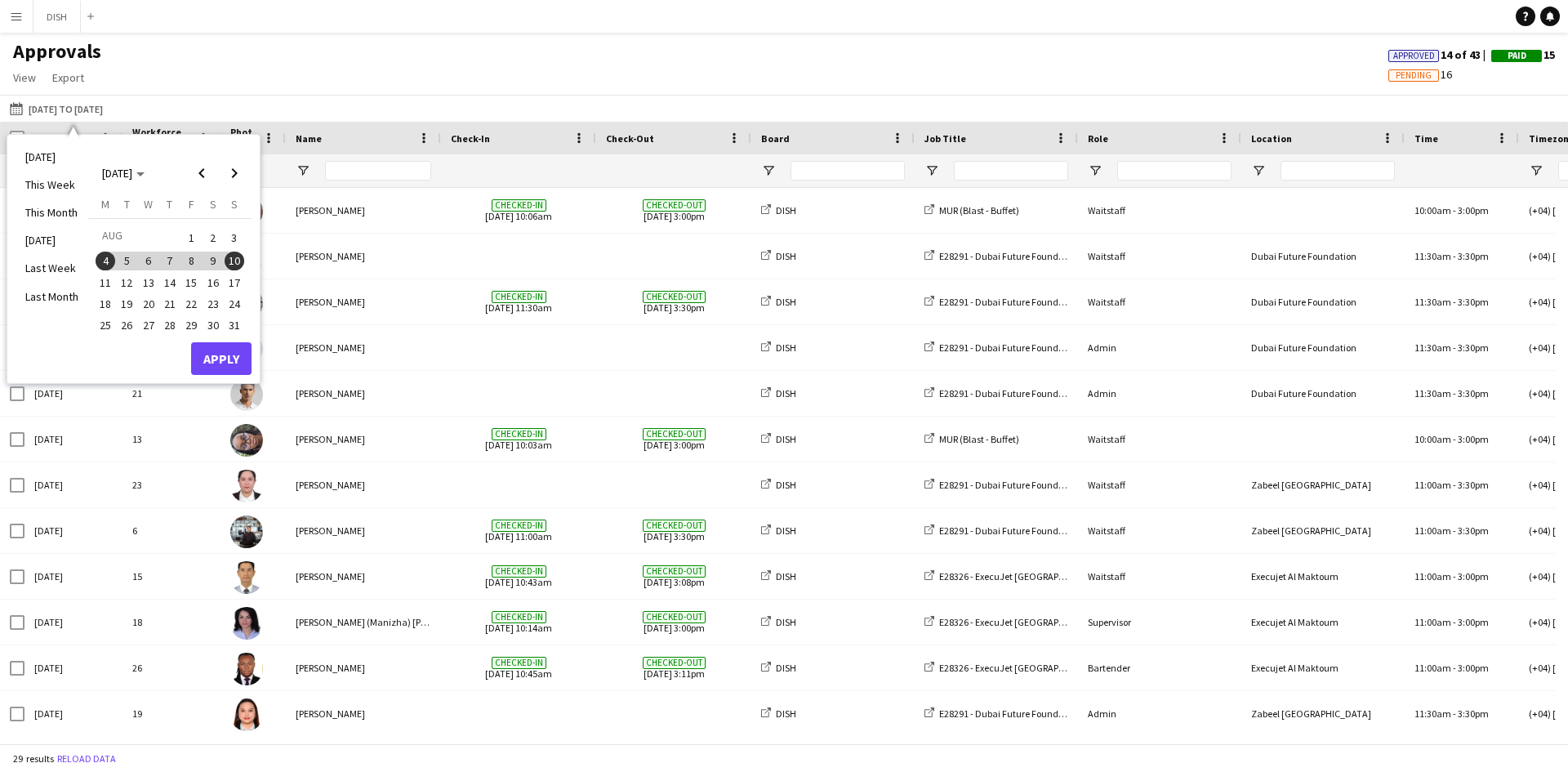
click at [107, 302] on span "18" at bounding box center [106, 304] width 20 height 20
drag, startPoint x: 234, startPoint y: 174, endPoint x: 235, endPoint y: 183, distance: 9.1
click at [235, 179] on span "Next month" at bounding box center [234, 173] width 33 height 33
drag, startPoint x: 209, startPoint y: 173, endPoint x: 208, endPoint y: 181, distance: 8.1
click at [209, 181] on span "Previous month" at bounding box center [201, 173] width 33 height 33
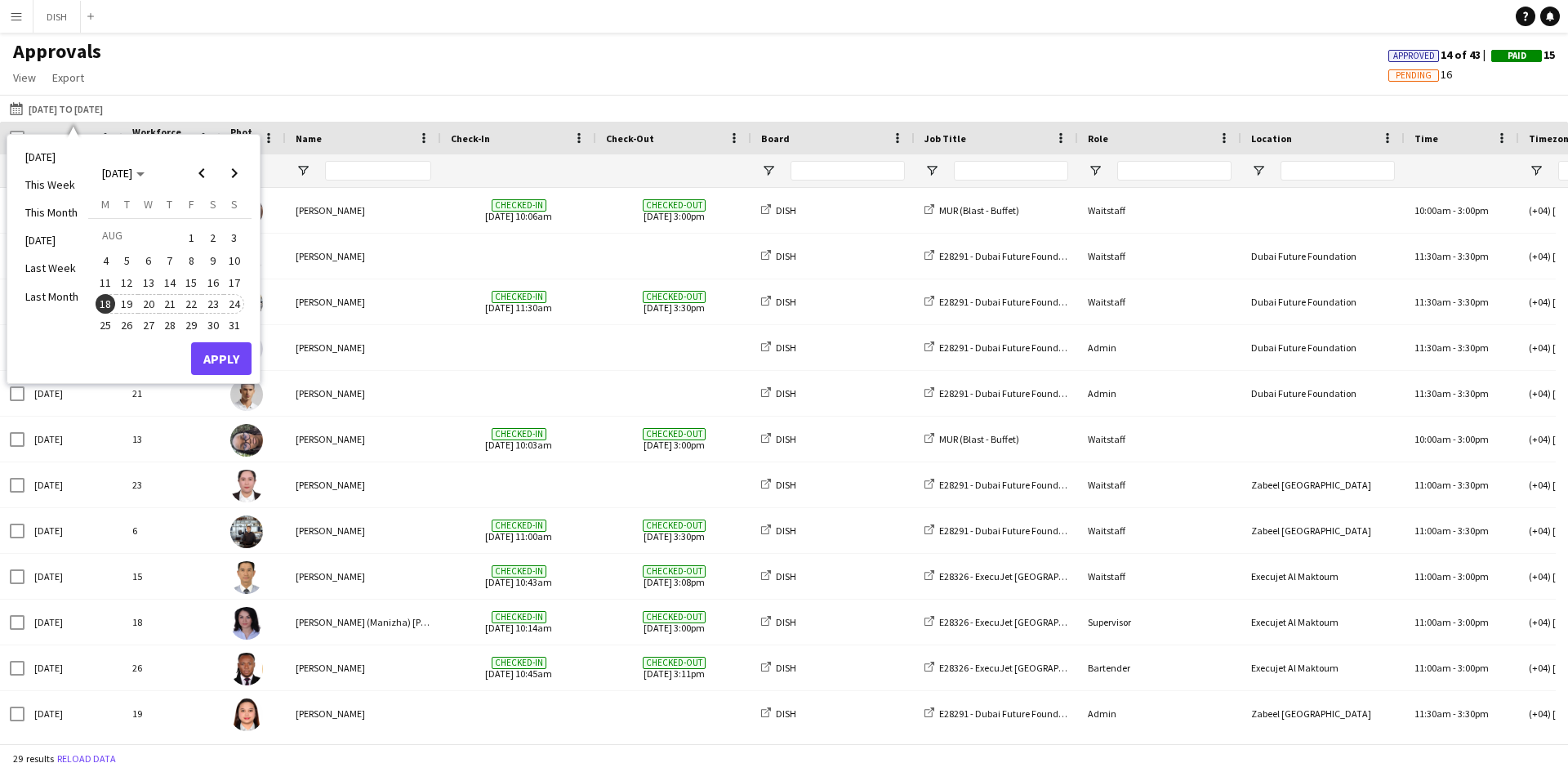
click at [238, 301] on span "24" at bounding box center [235, 304] width 20 height 20
click at [235, 349] on button "Apply" at bounding box center [221, 358] width 61 height 33
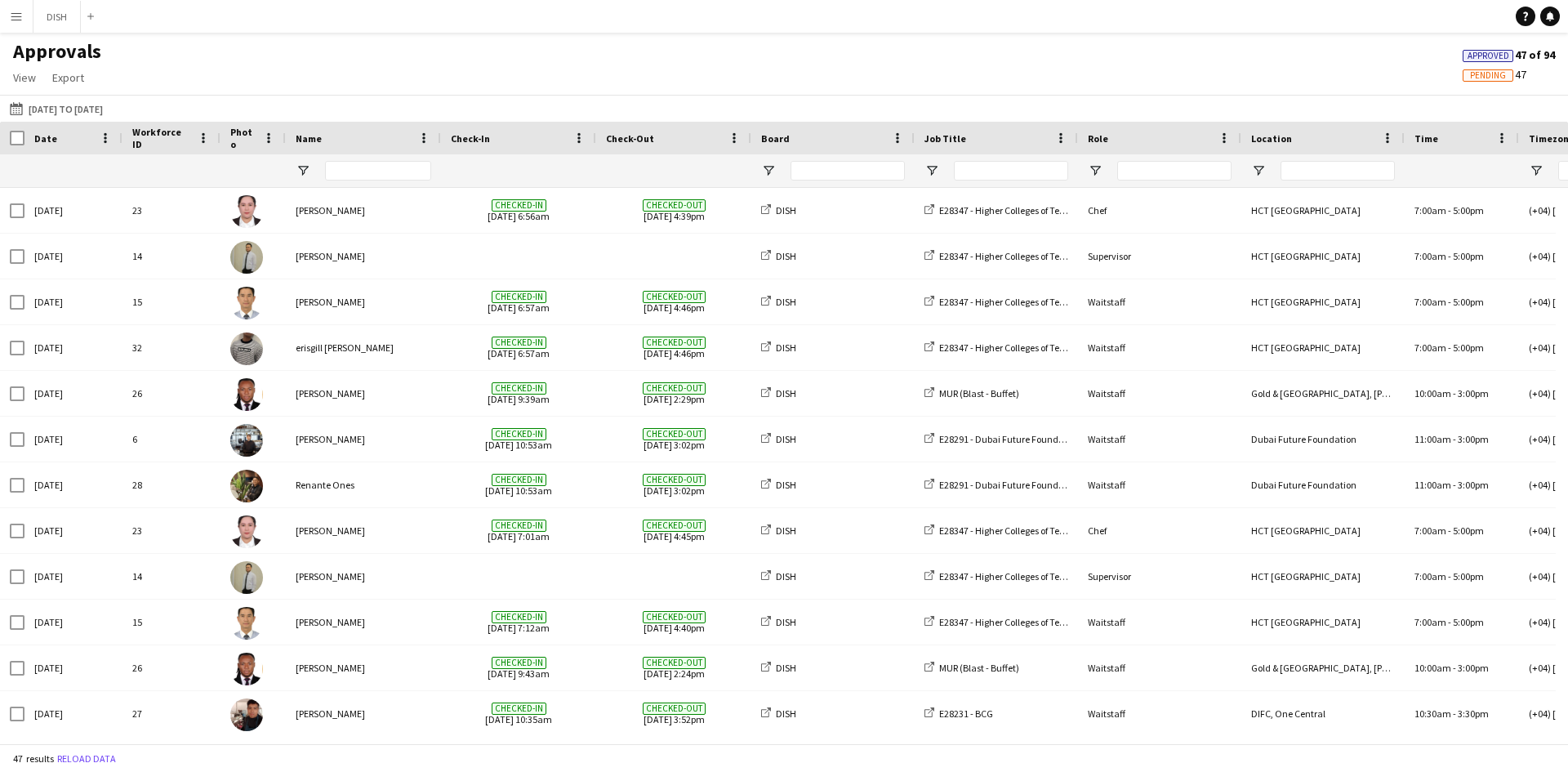
click at [11, 23] on button "Menu" at bounding box center [16, 16] width 33 height 33
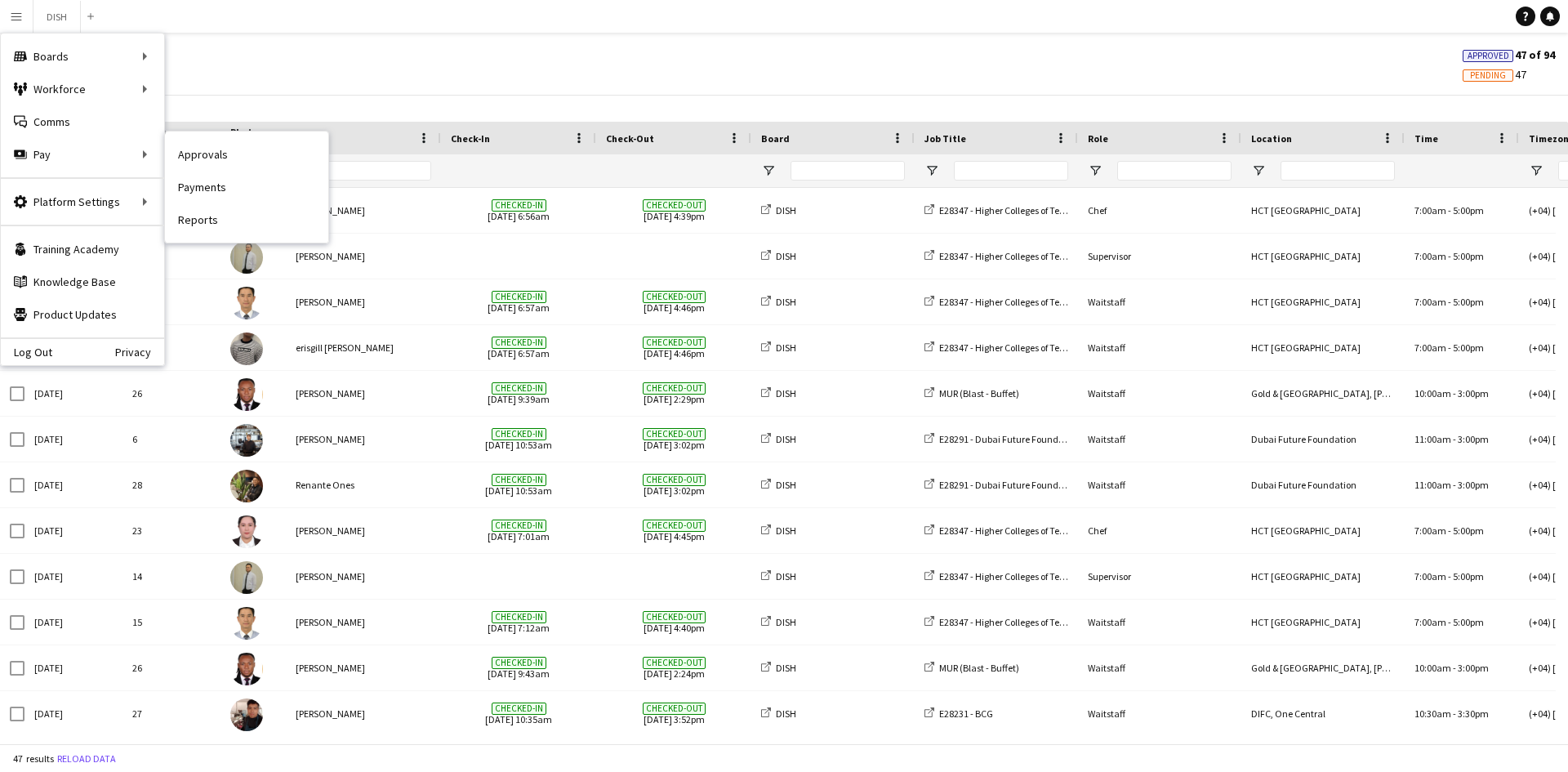
click at [239, 191] on link "Payments" at bounding box center [247, 187] width 163 height 33
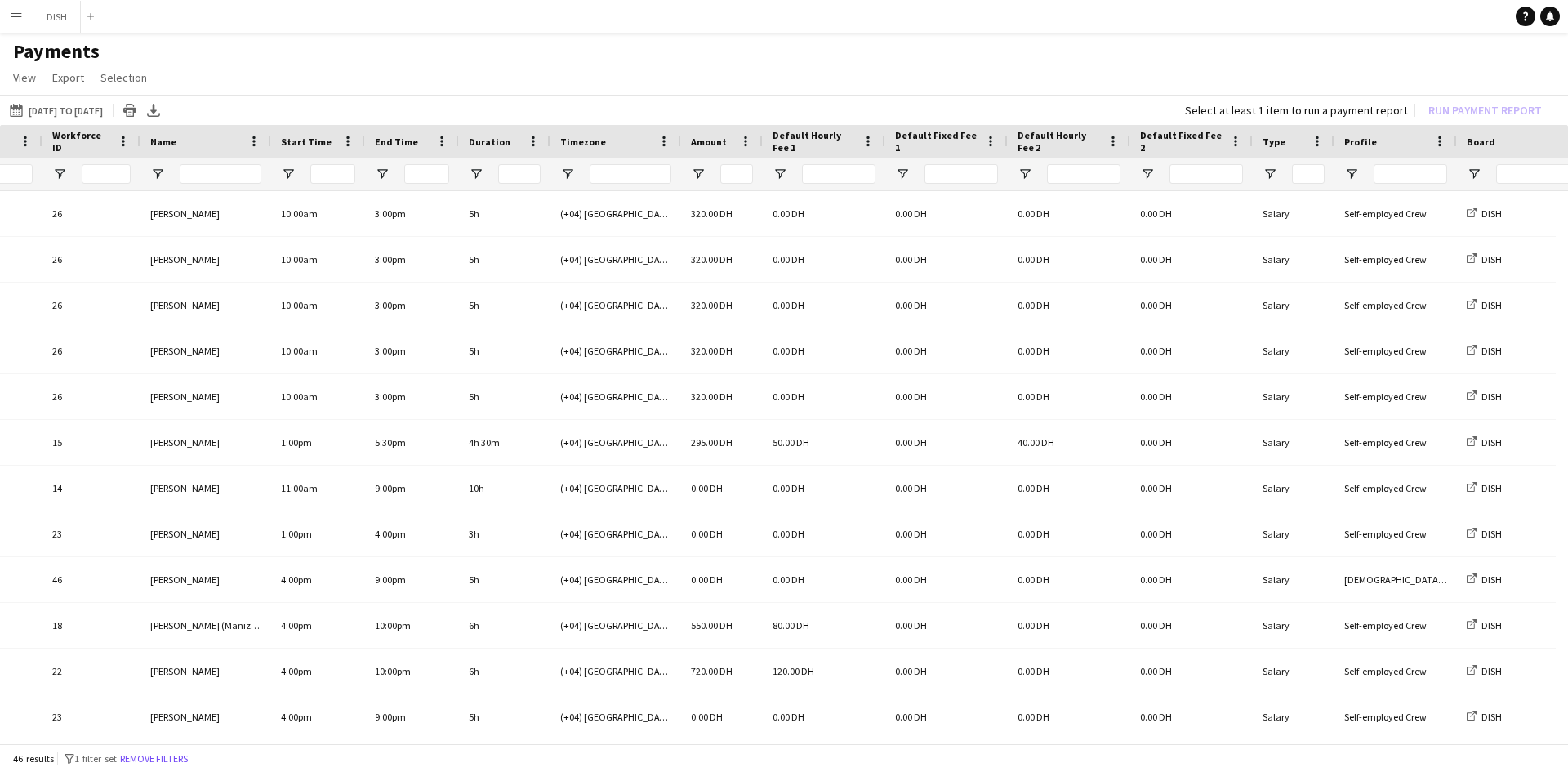
scroll to position [0, 185]
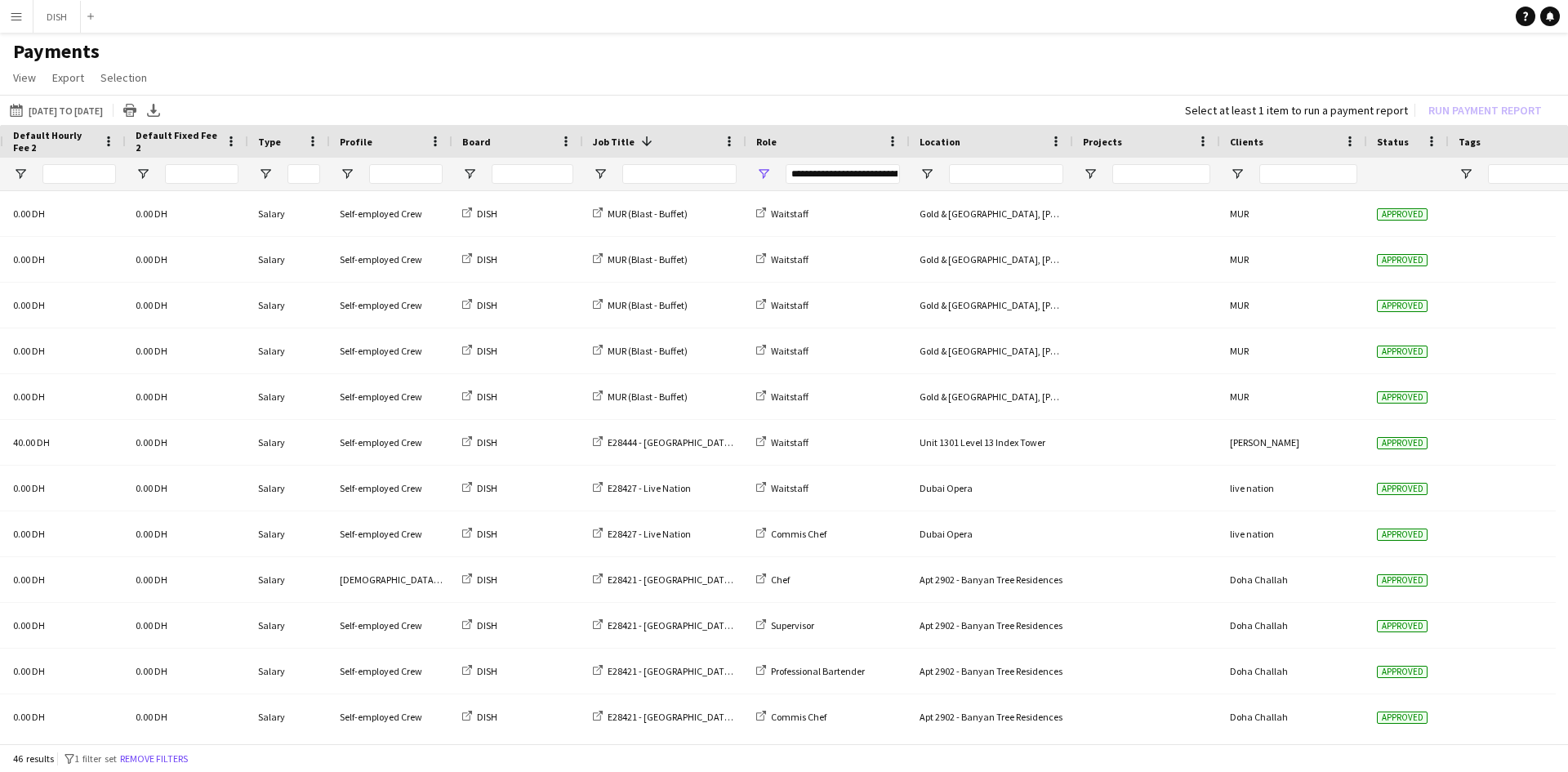
drag, startPoint x: 867, startPoint y: 730, endPoint x: 768, endPoint y: 739, distance: 99.4
click at [771, 738] on div "Default Hourly Fee 1 Default Fixed Fee 1 Default Hourly Fee 2 1" at bounding box center [784, 435] width 1568 height 621
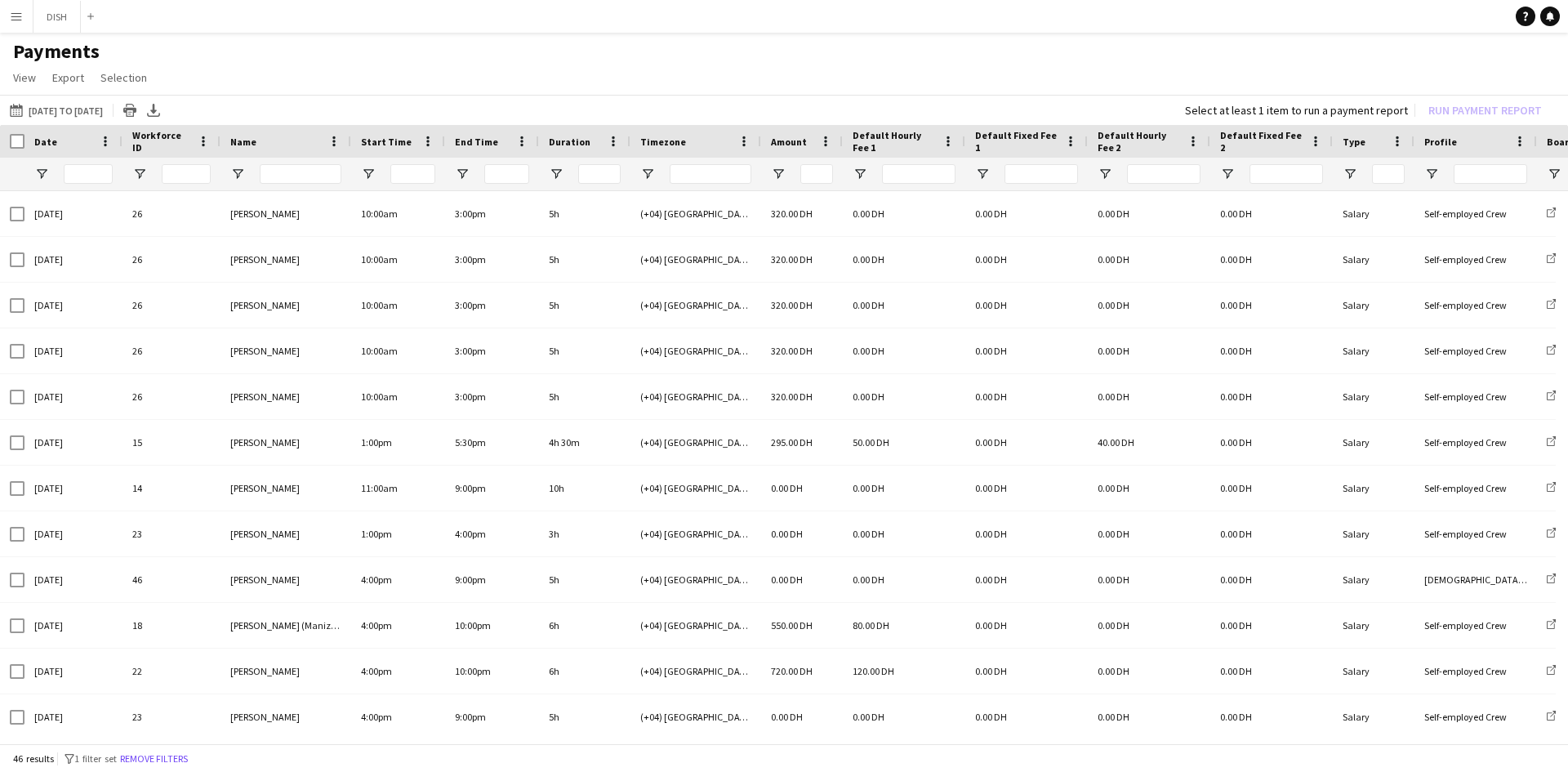
click at [24, 144] on div "Date" at bounding box center [73, 141] width 98 height 33
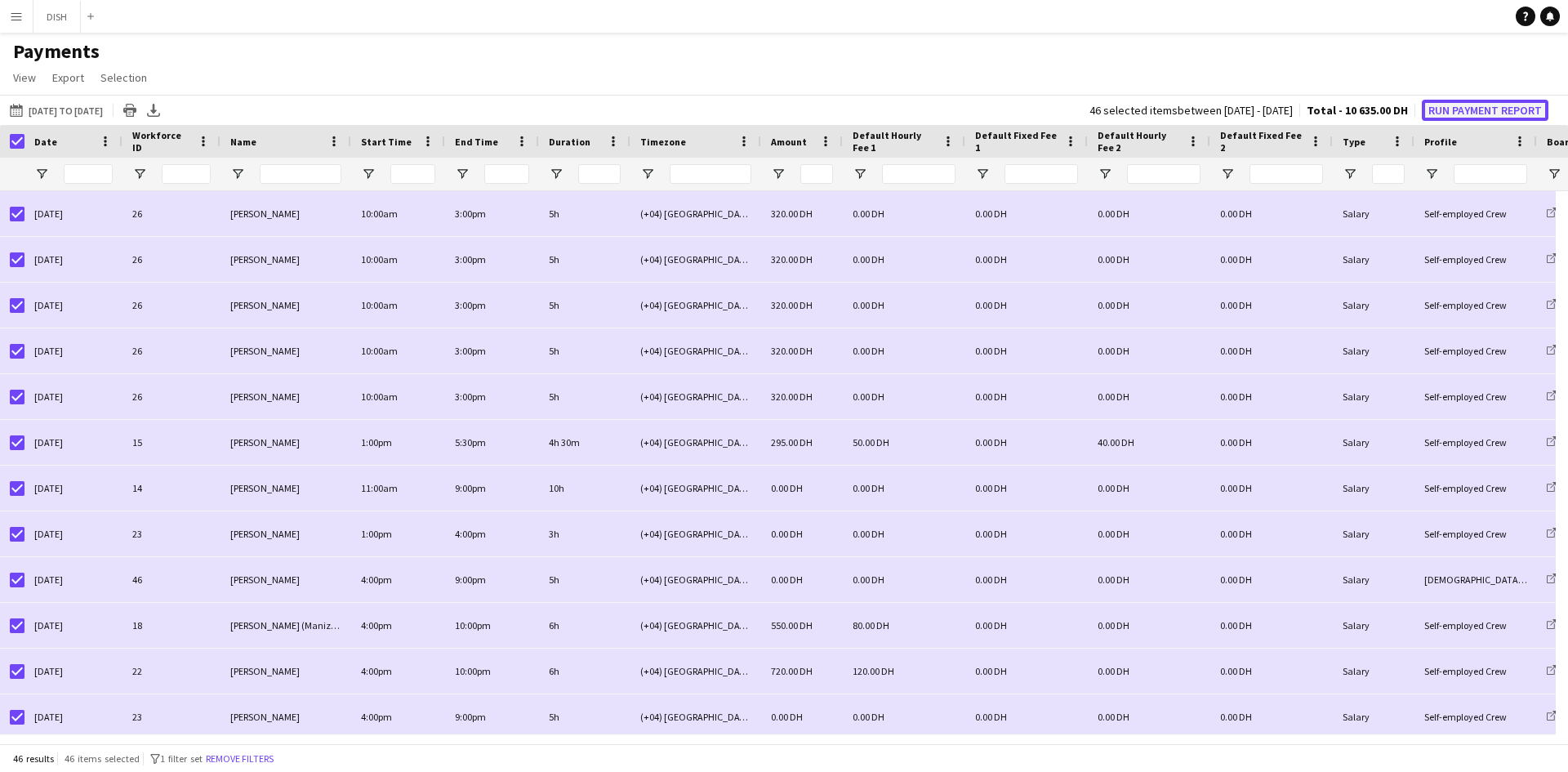
click at [1477, 112] on button "Run Payment Report" at bounding box center [1485, 110] width 126 height 22
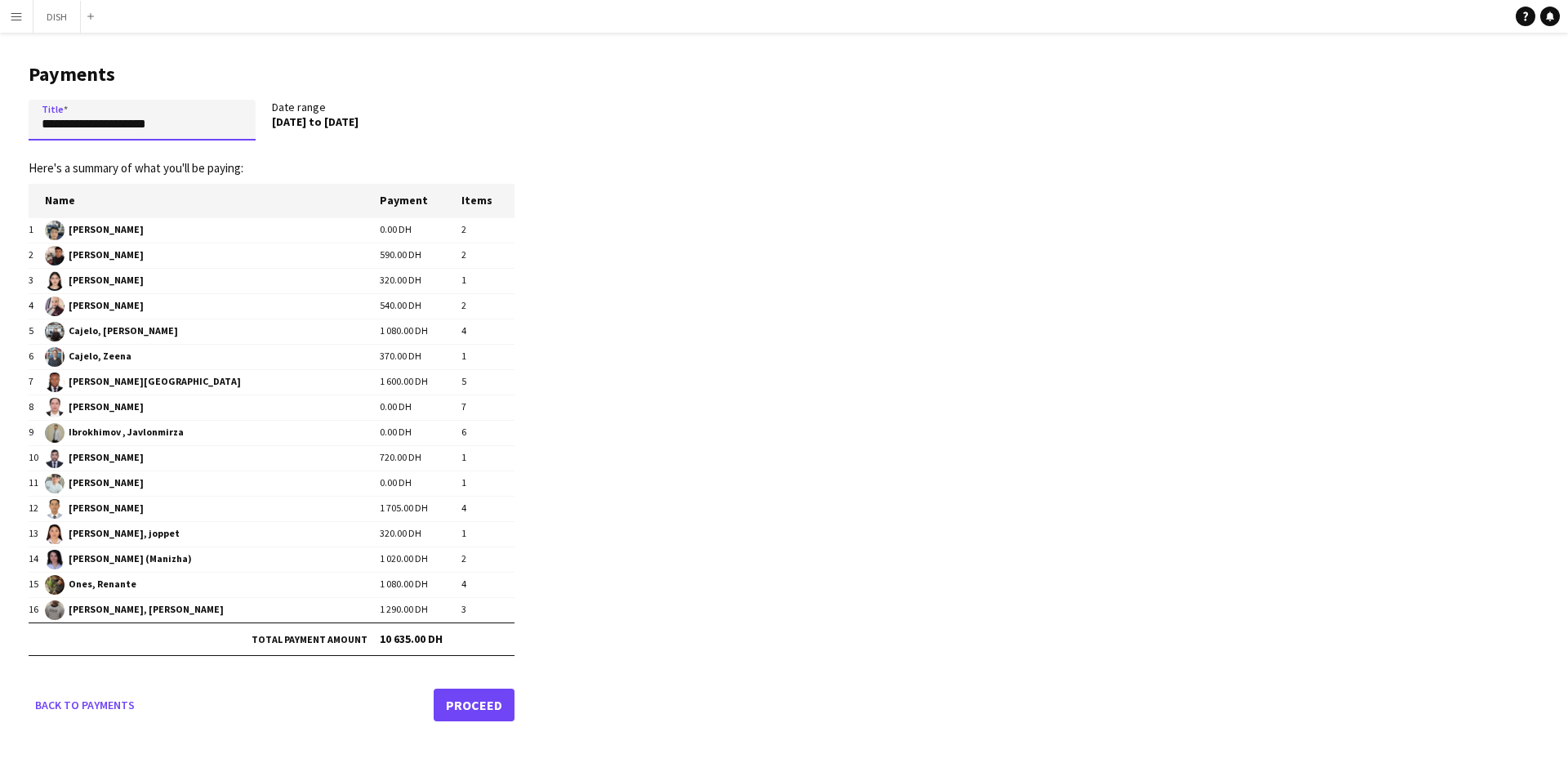
drag, startPoint x: 194, startPoint y: 134, endPoint x: 0, endPoint y: 100, distance: 197.0
click at [0, 100] on main "**********" at bounding box center [266, 388] width 531 height 712
type input "**********"
click at [459, 701] on link "Proceed" at bounding box center [474, 704] width 81 height 33
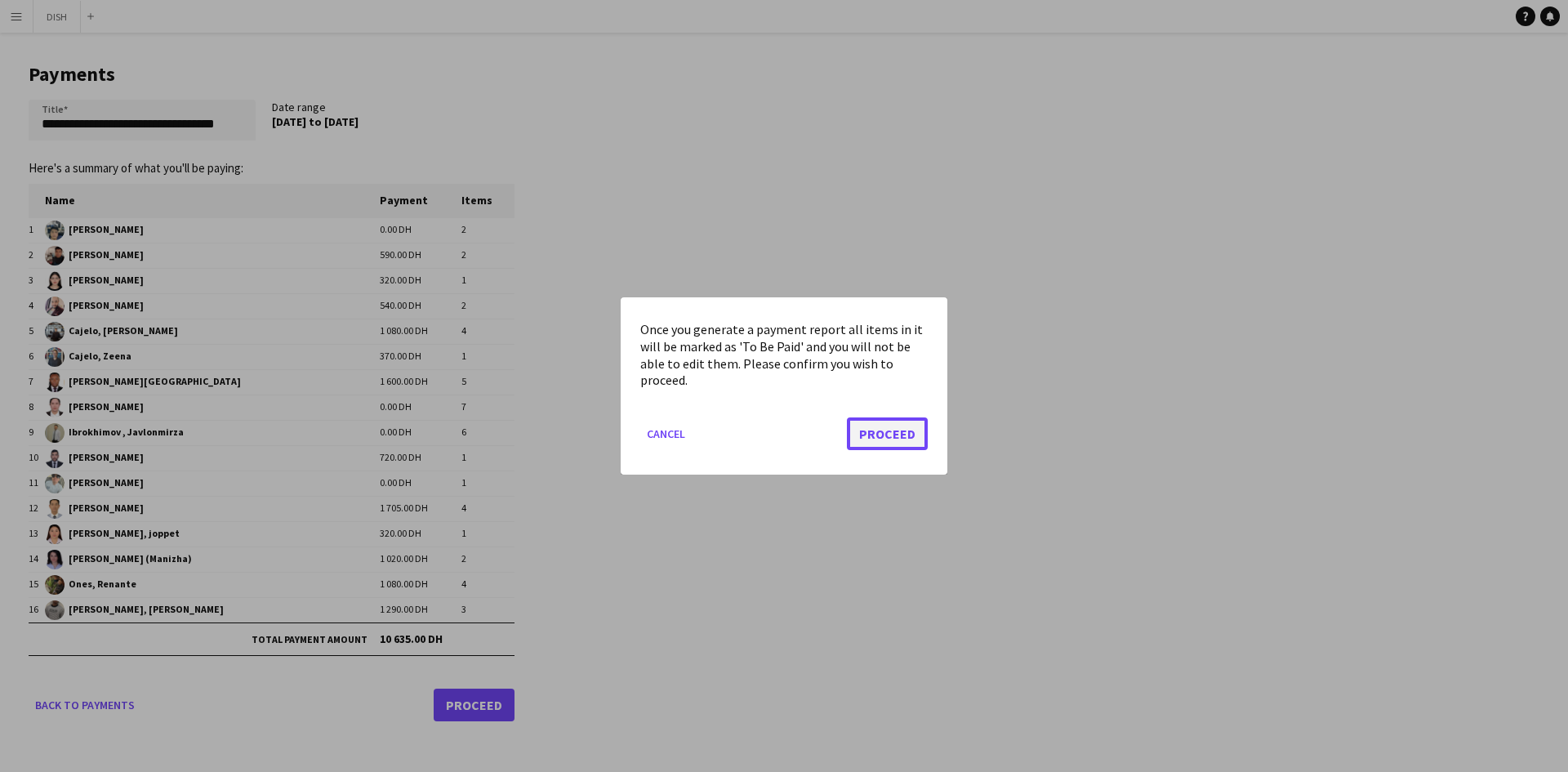
click at [858, 435] on button "Proceed" at bounding box center [888, 433] width 81 height 33
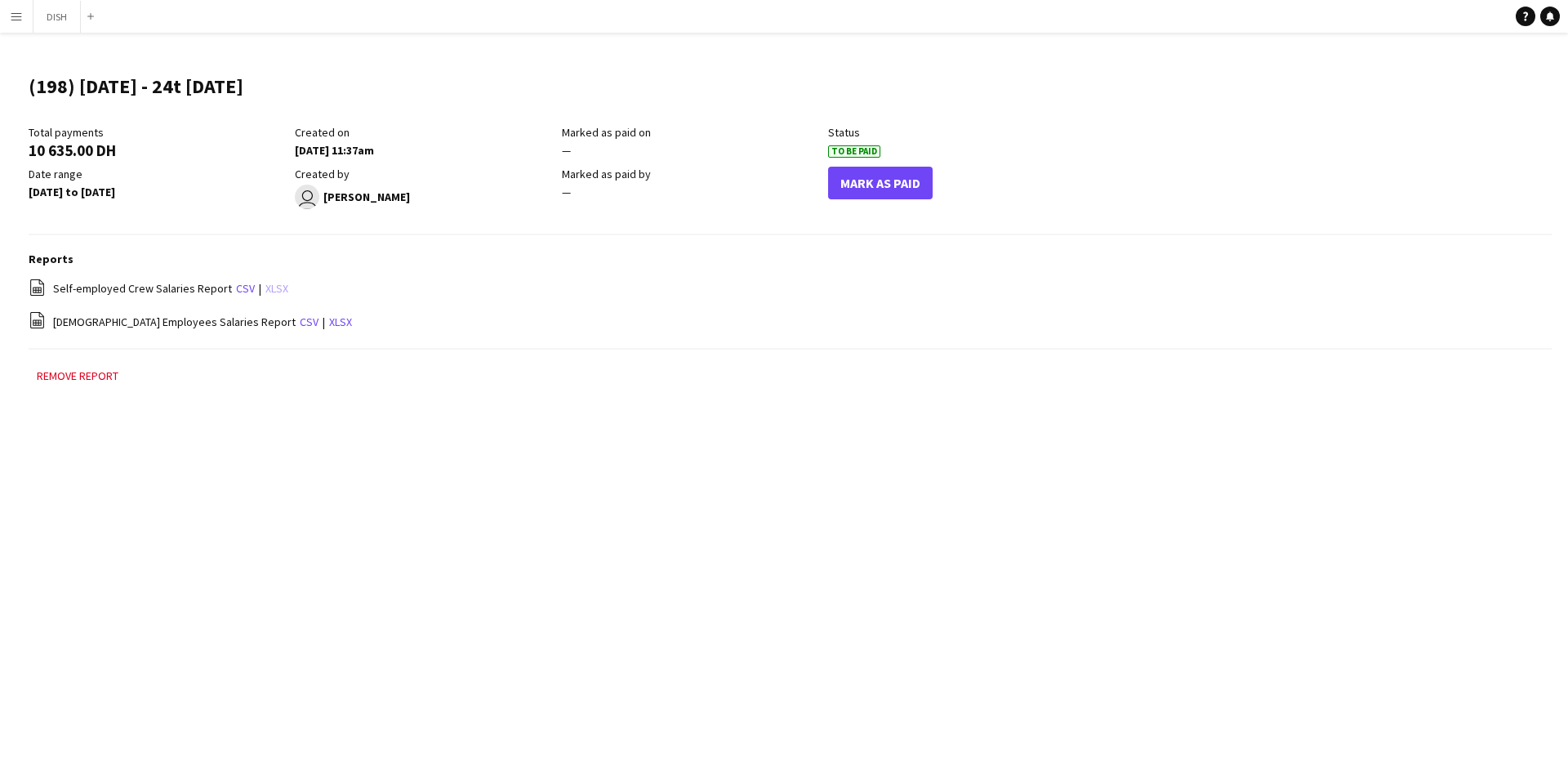
click at [271, 287] on link "xlsx" at bounding box center [276, 288] width 23 height 14
click at [329, 321] on link "xlsx" at bounding box center [340, 321] width 23 height 14
click at [1319, 313] on div "file-spreadsheet [DEMOGRAPHIC_DATA] Employees Salaries Report csv | xlsx" at bounding box center [790, 321] width 1523 height 21
click at [12, 8] on button "Menu" at bounding box center [16, 16] width 33 height 33
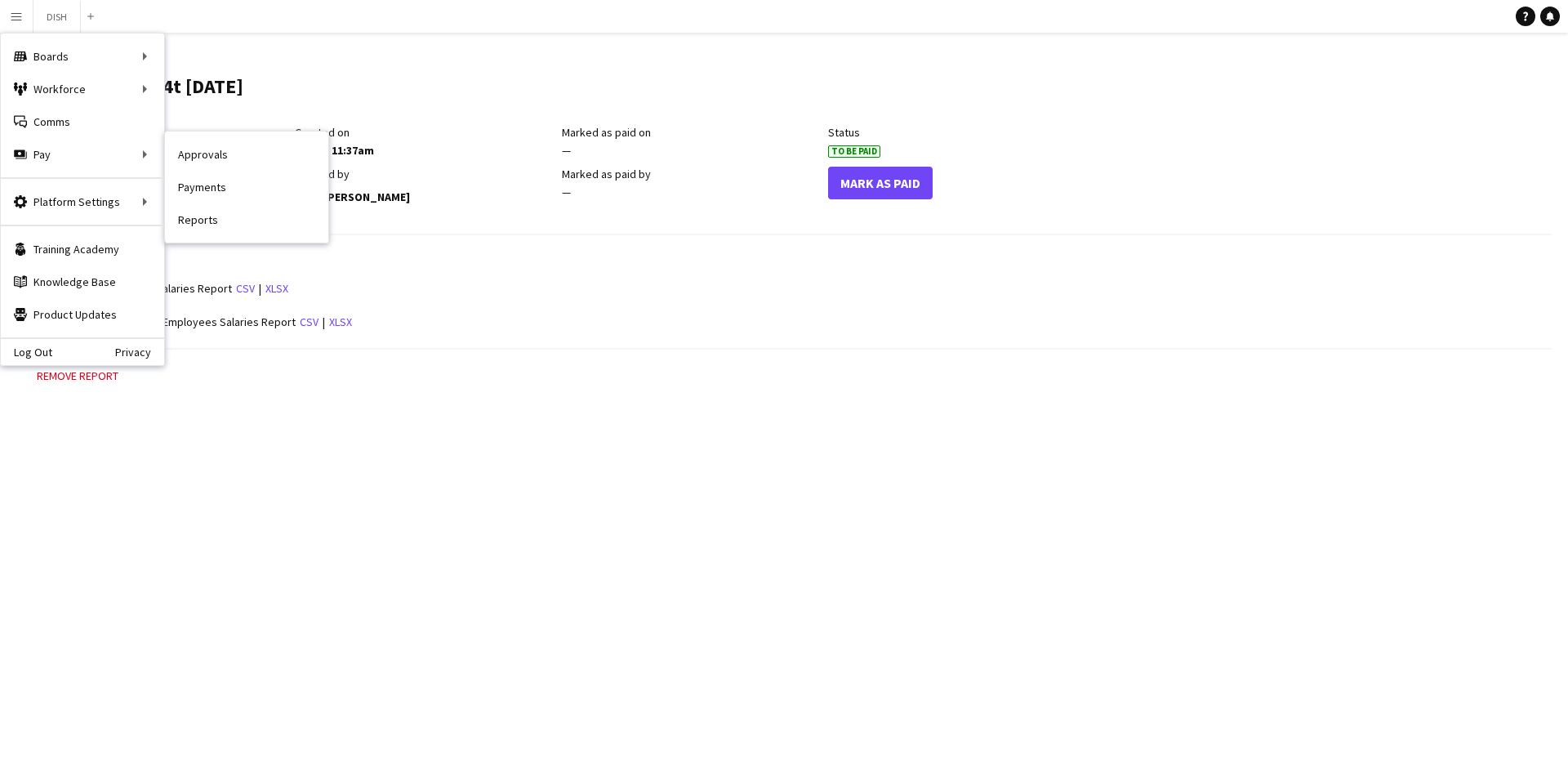
click at [193, 181] on link "Payments" at bounding box center [247, 187] width 163 height 33
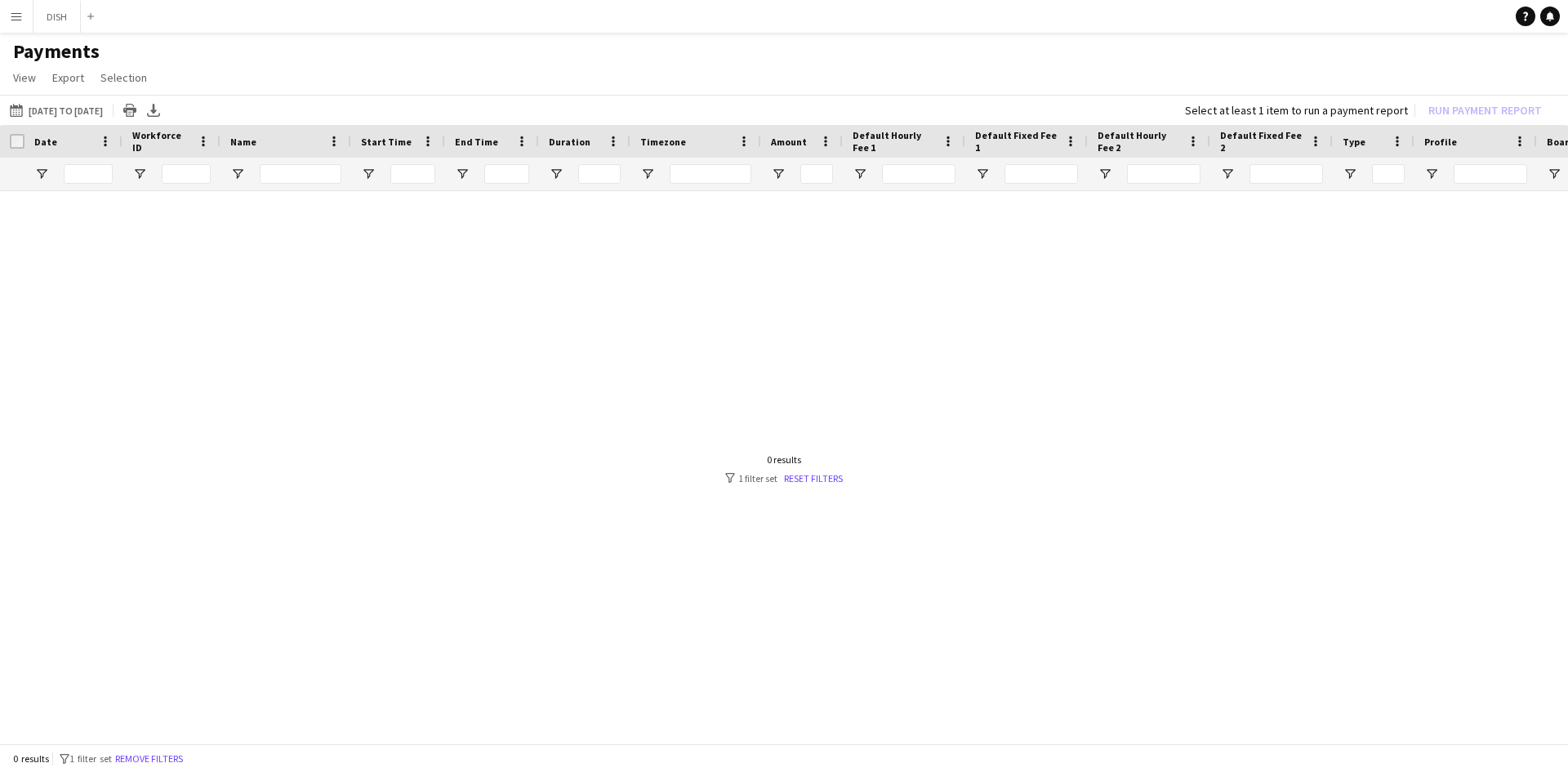
click at [9, 17] on button "Menu" at bounding box center [16, 16] width 33 height 33
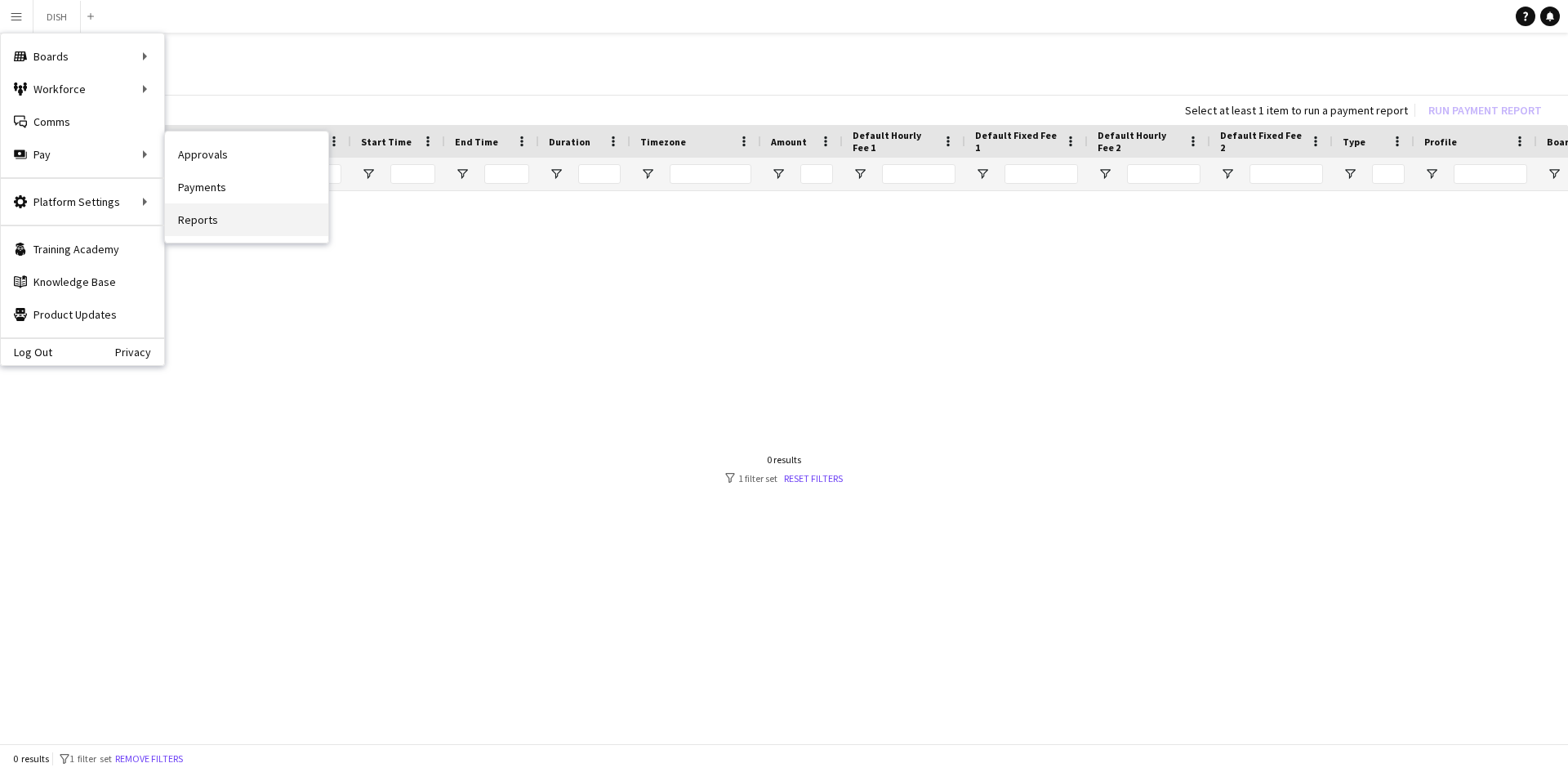
click at [201, 212] on link "Reports" at bounding box center [247, 219] width 163 height 33
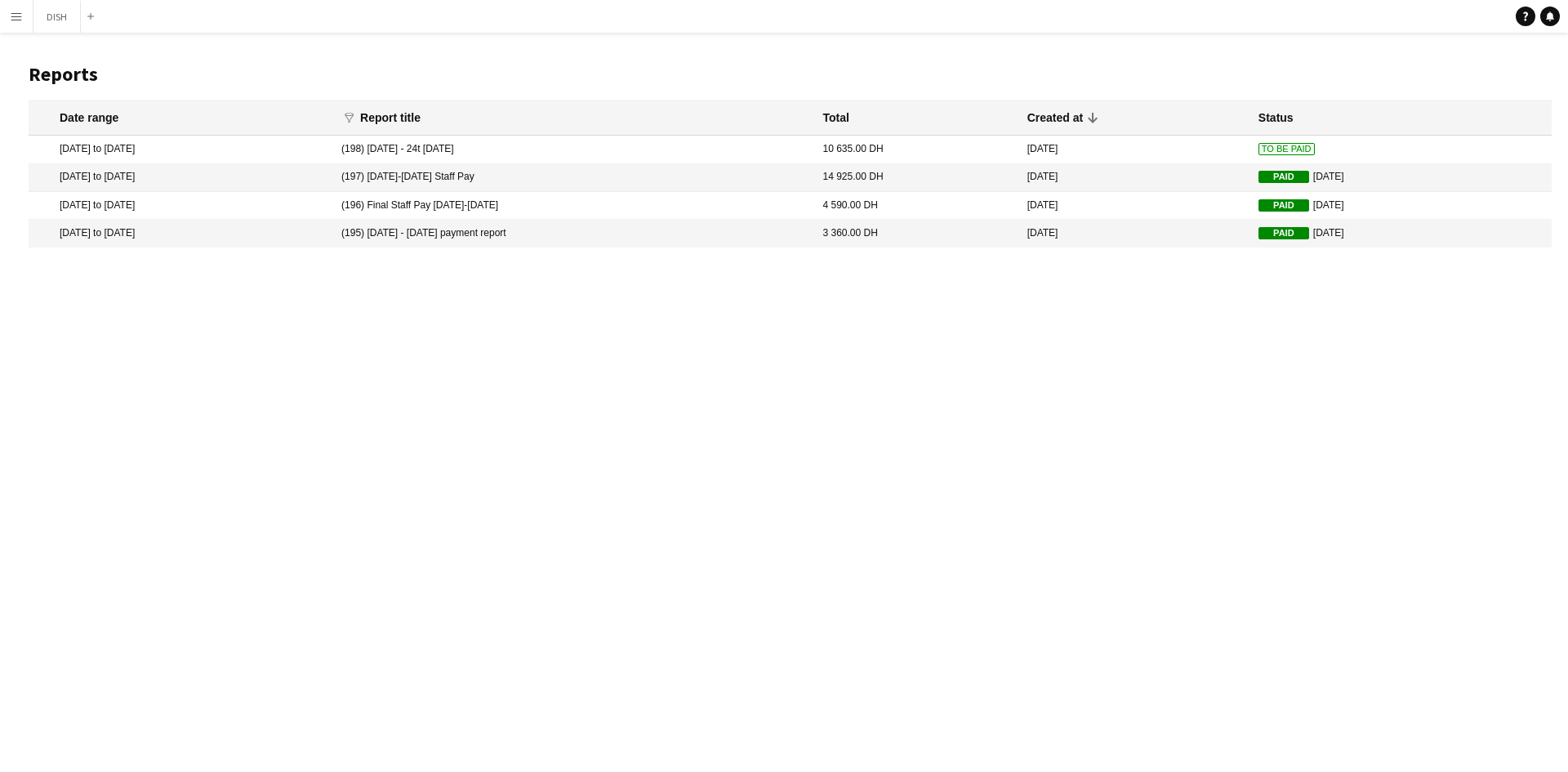
click at [148, 144] on mat-cell "[DATE] to [DATE]" at bounding box center [181, 149] width 304 height 28
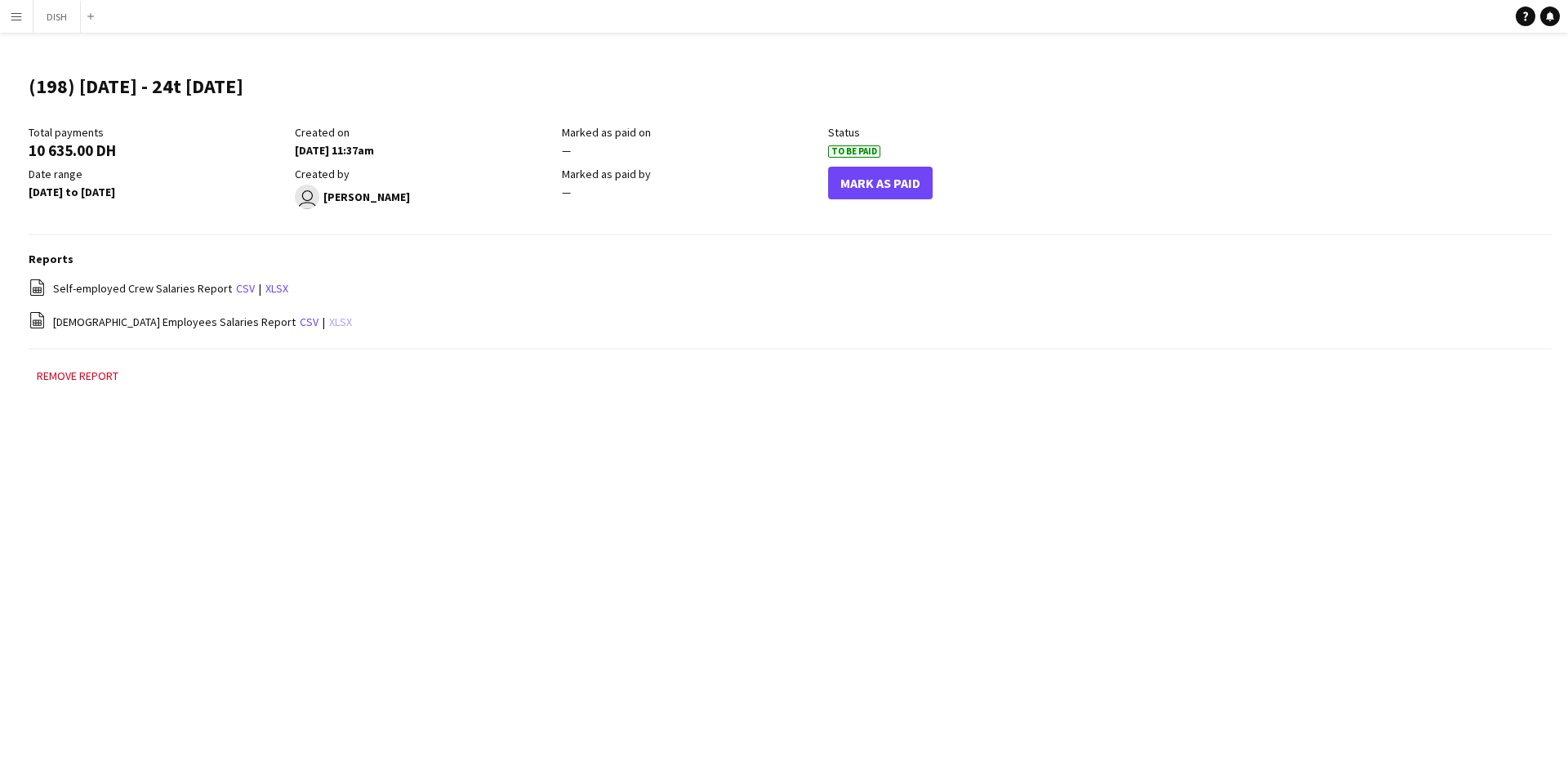
click at [329, 315] on link "xlsx" at bounding box center [340, 321] width 23 height 14
click at [26, 23] on button "Menu" at bounding box center [16, 16] width 33 height 33
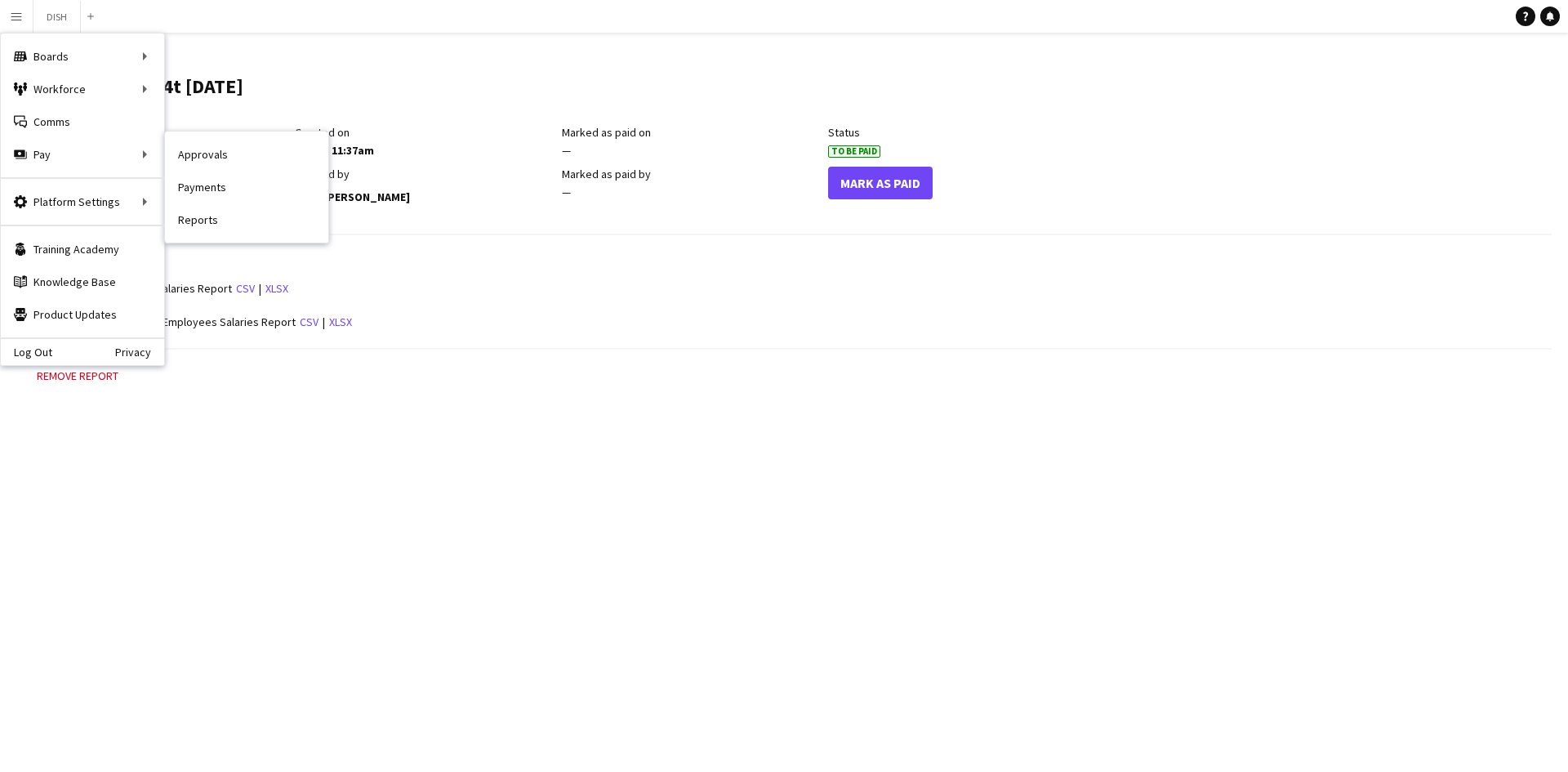
click at [232, 157] on link "Approvals" at bounding box center [247, 154] width 163 height 33
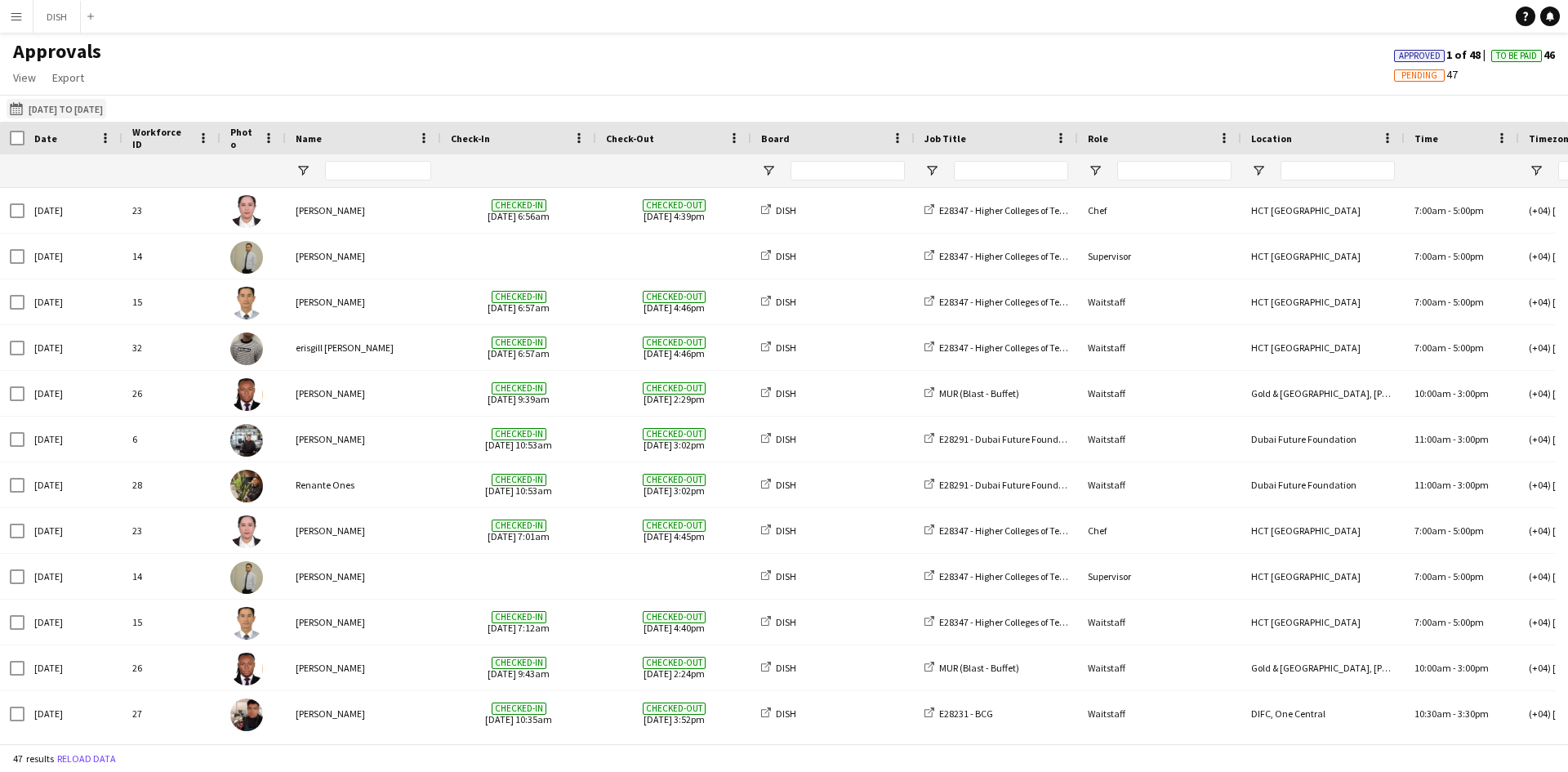
click at [66, 110] on button "[DATE] to [DATE] [DATE] to [DATE]" at bounding box center [56, 108] width 99 height 20
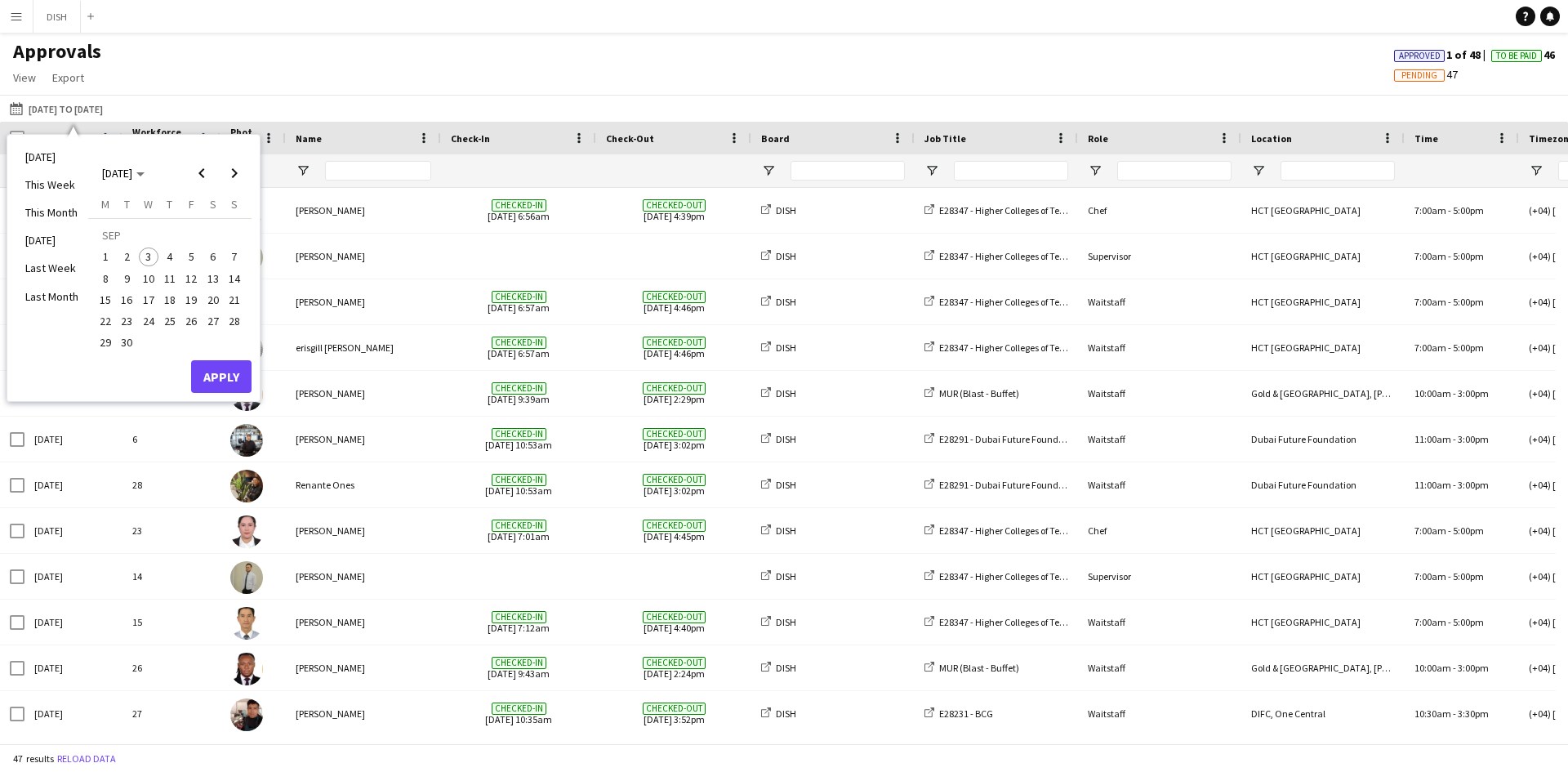
click at [1209, 99] on div "[DATE] to [DATE] [DATE] to [DATE] [DATE] This Week This Month [DATE] Last Week …" at bounding box center [784, 108] width 1568 height 27
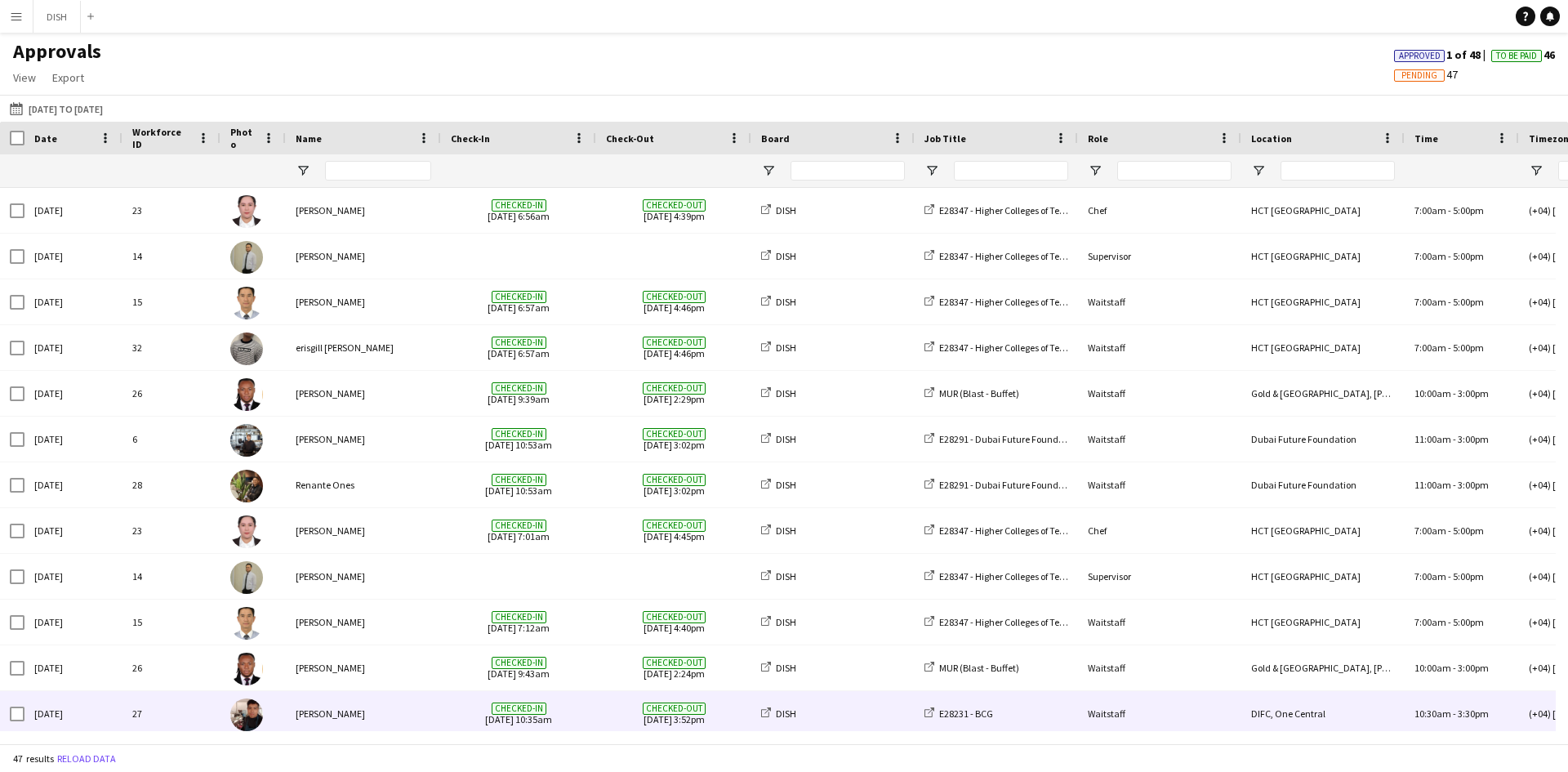
click at [752, 729] on div "DISH" at bounding box center [833, 713] width 163 height 45
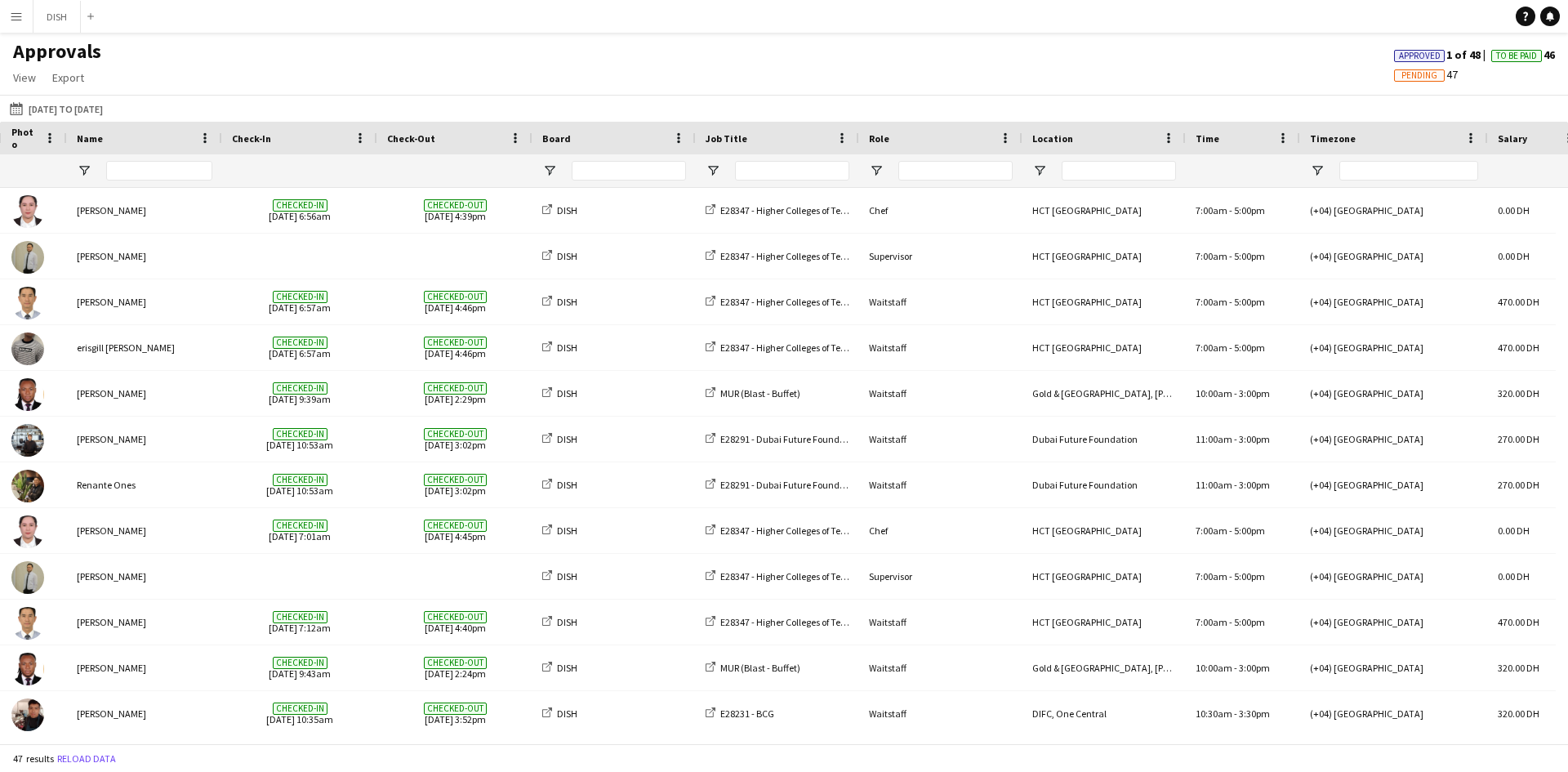
scroll to position [0, 229]
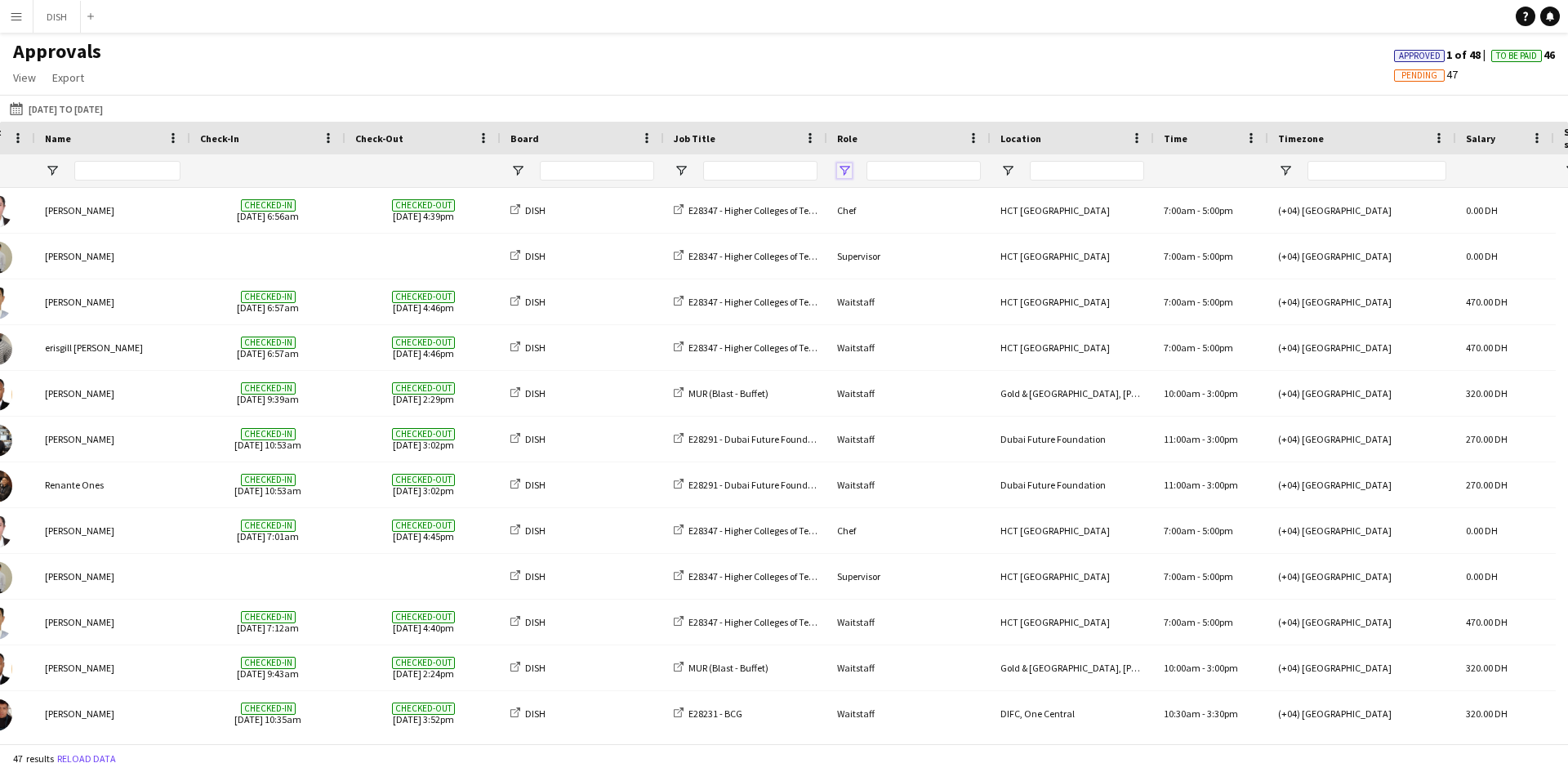
click at [843, 168] on span "Open Filter Menu" at bounding box center [845, 171] width 14 height 14
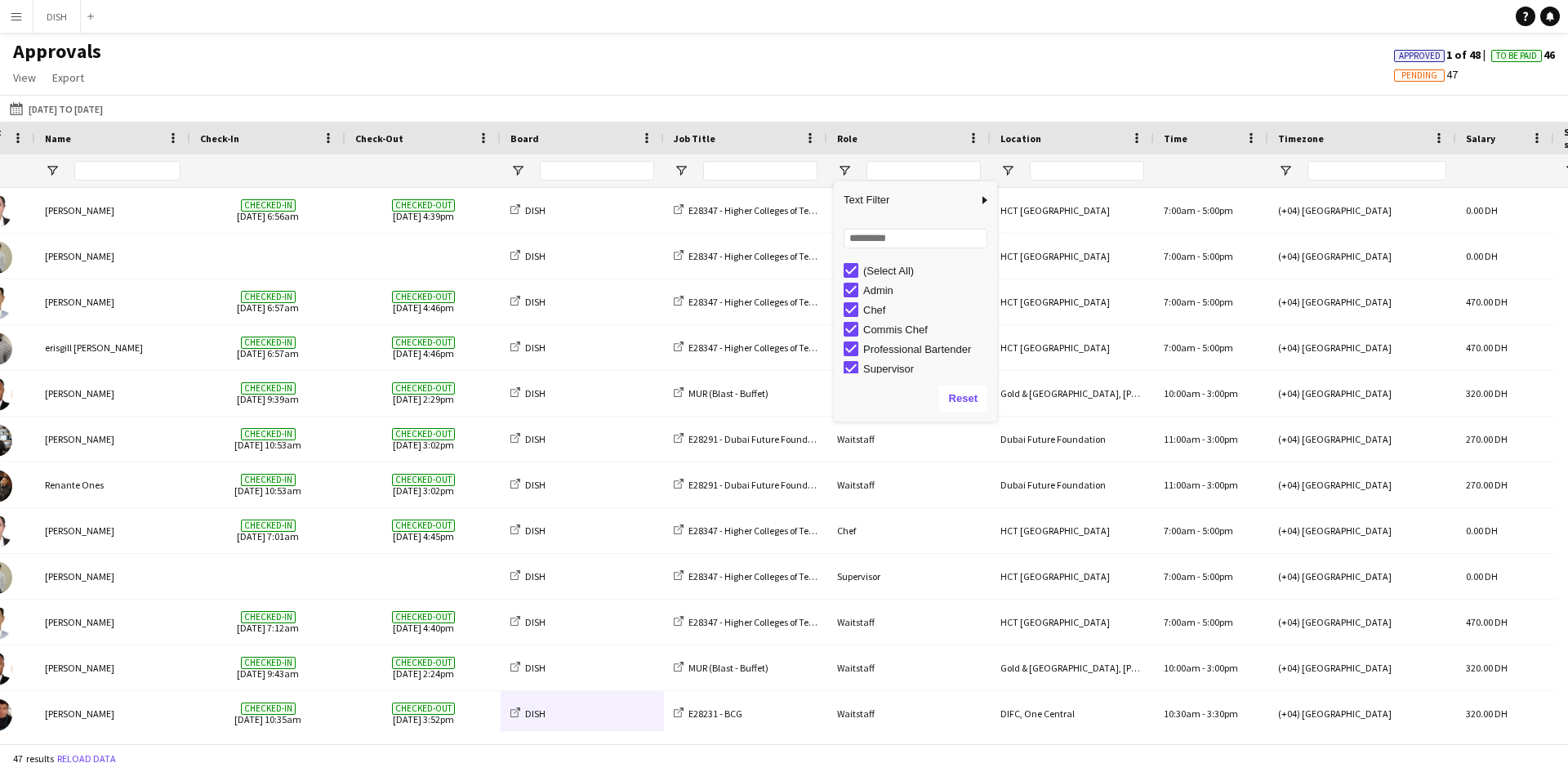
drag, startPoint x: 879, startPoint y: 294, endPoint x: 889, endPoint y: 302, distance: 12.8
click at [879, 294] on div "Admin" at bounding box center [928, 291] width 129 height 13
type input "**********"
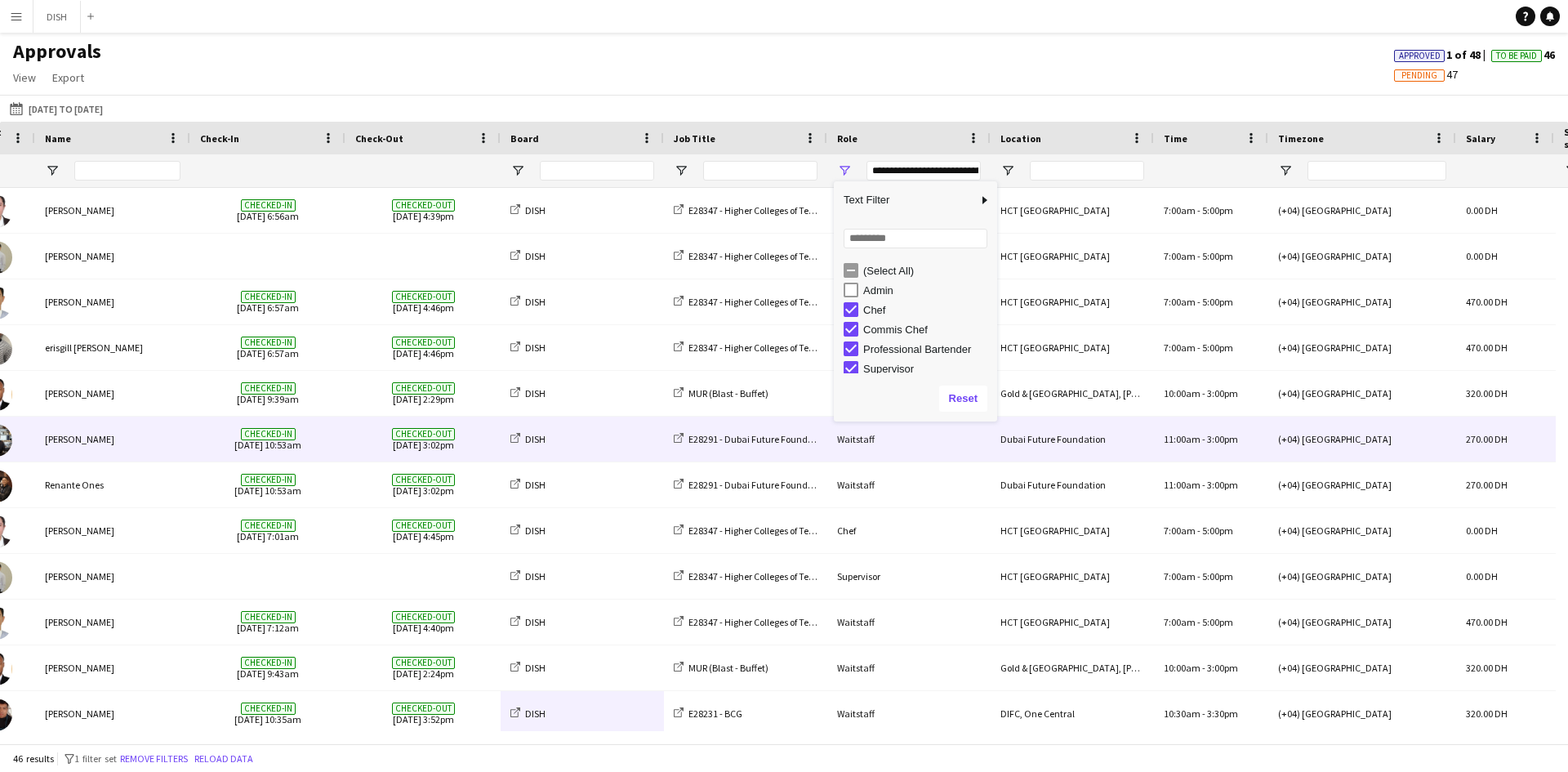
click at [926, 459] on div "Waitstaff" at bounding box center [909, 439] width 163 height 45
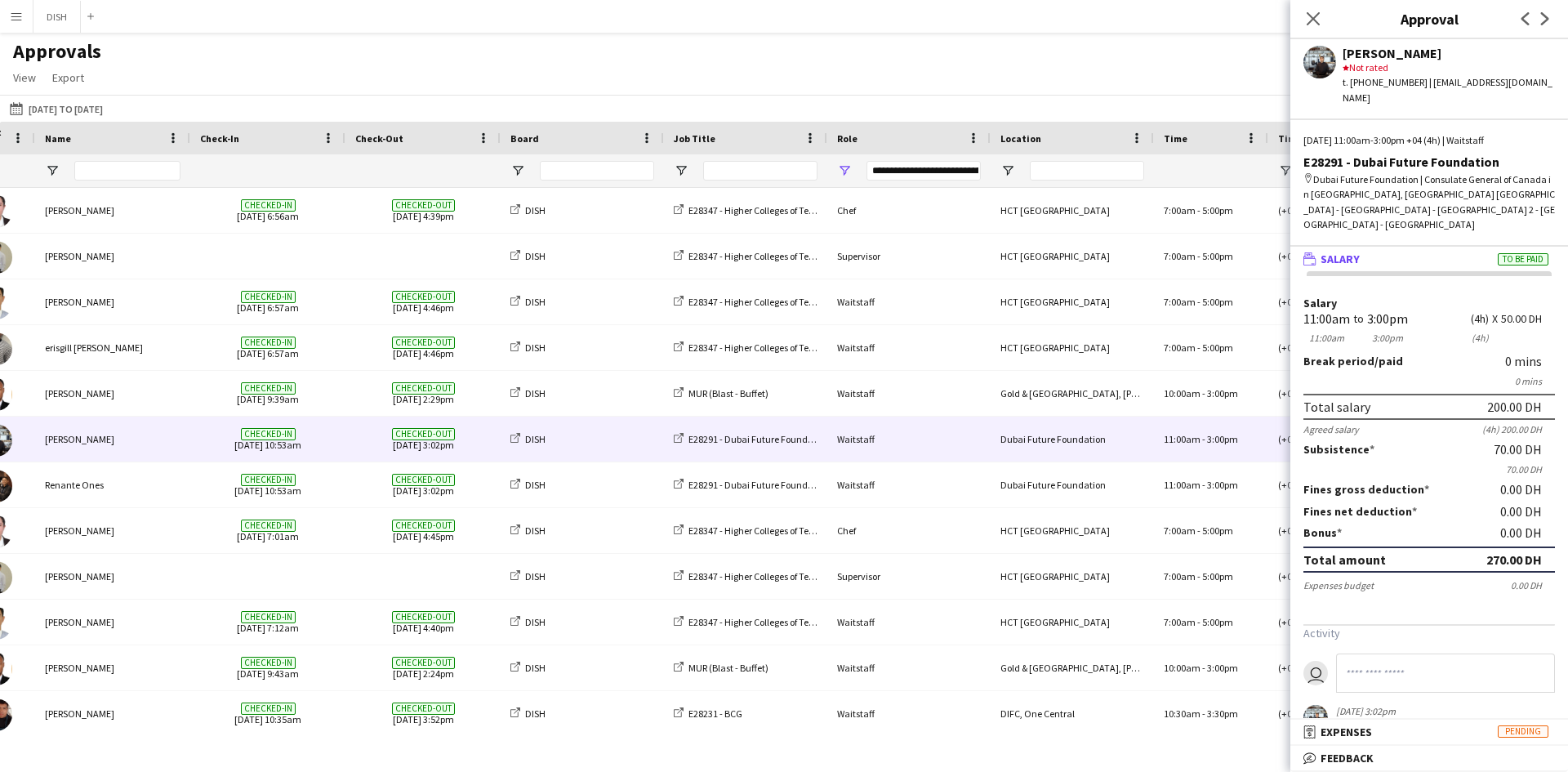
click at [1208, 62] on div "Approvals View Customise view Customise filters Reset Filters Reset View Reset …" at bounding box center [784, 66] width 1568 height 55
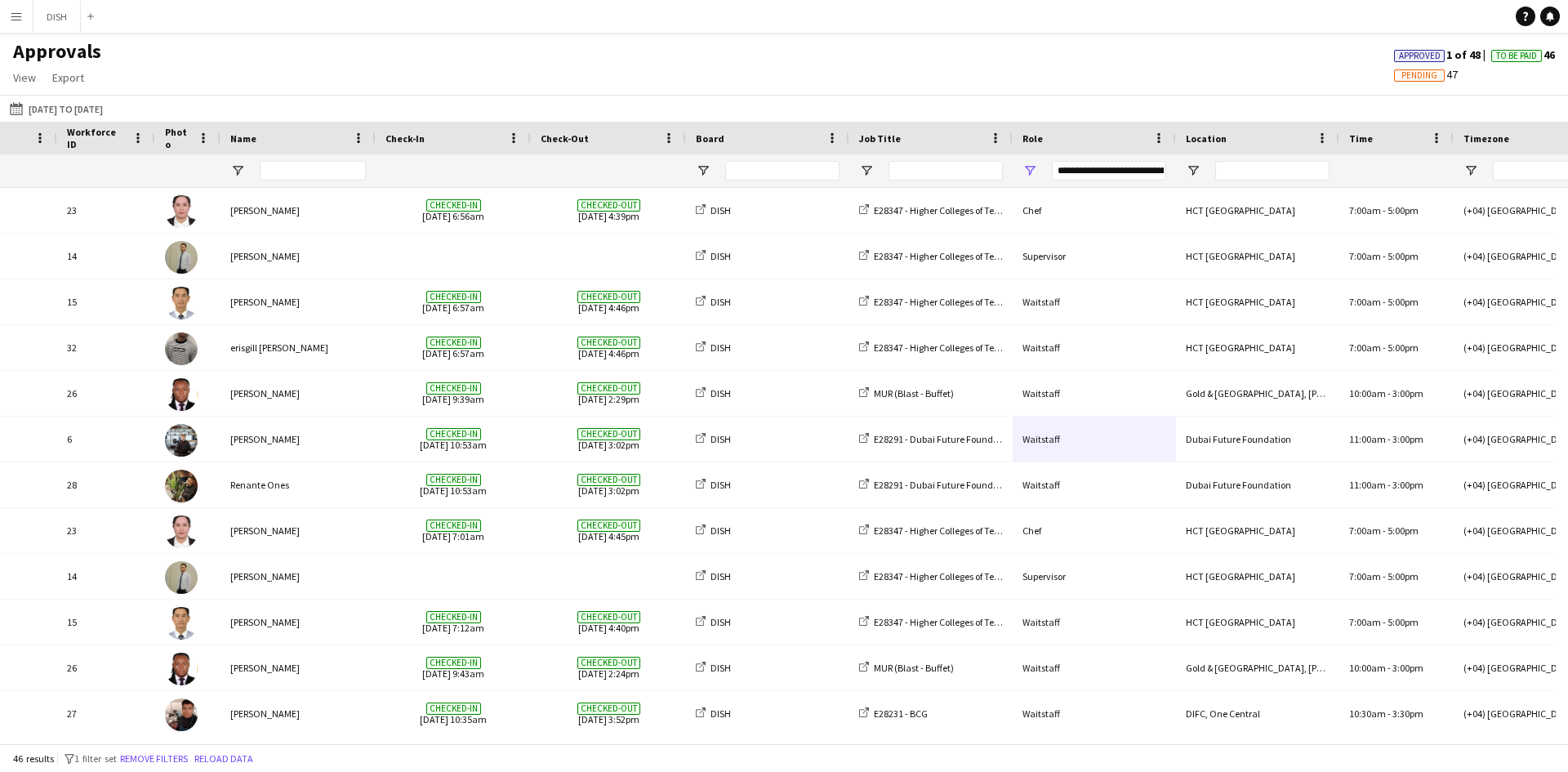
scroll to position [0, 0]
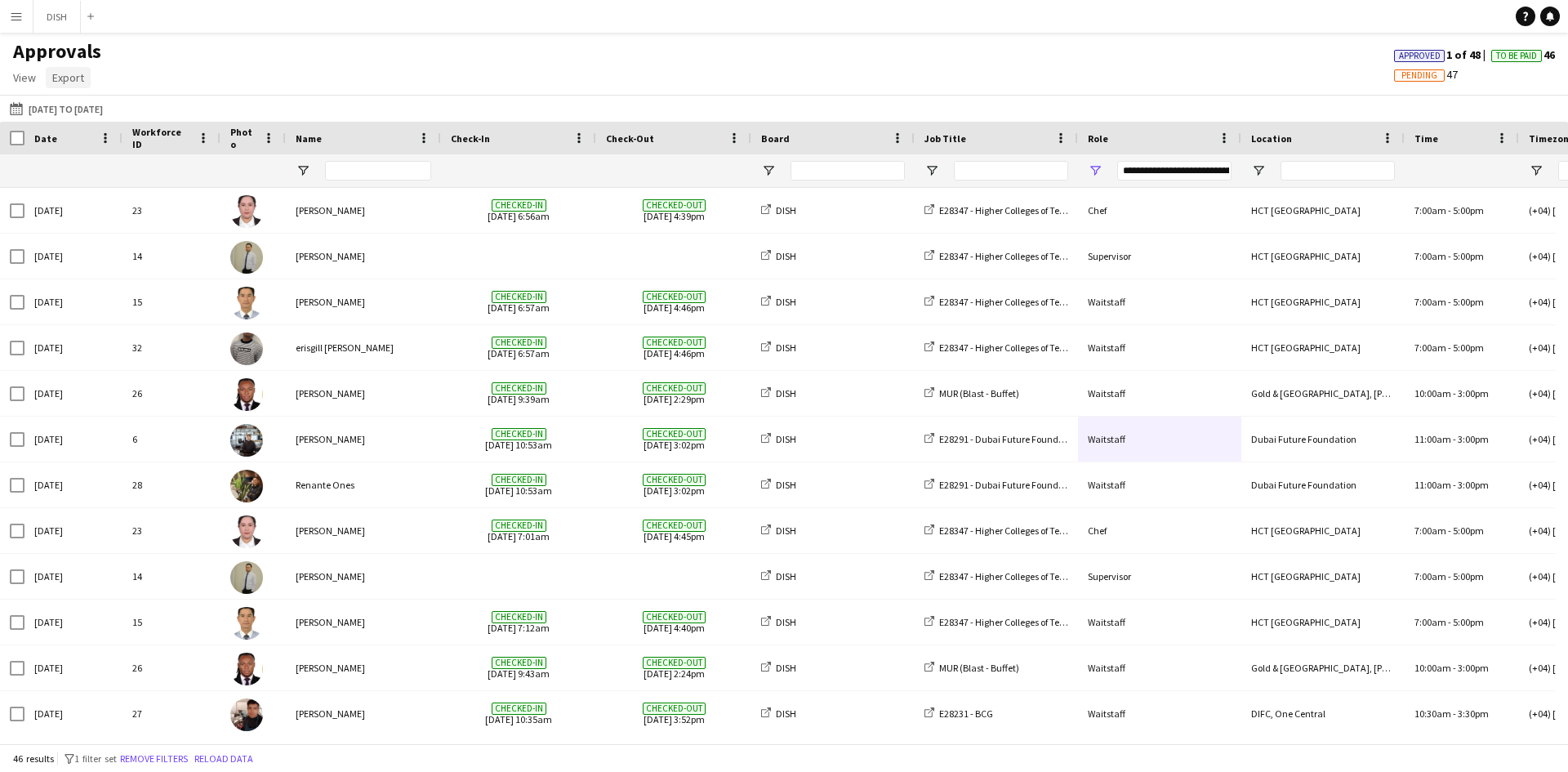
click at [81, 78] on span "Export" at bounding box center [68, 78] width 32 height 14
click at [126, 105] on link "Export as XLSX" at bounding box center [104, 113] width 115 height 34
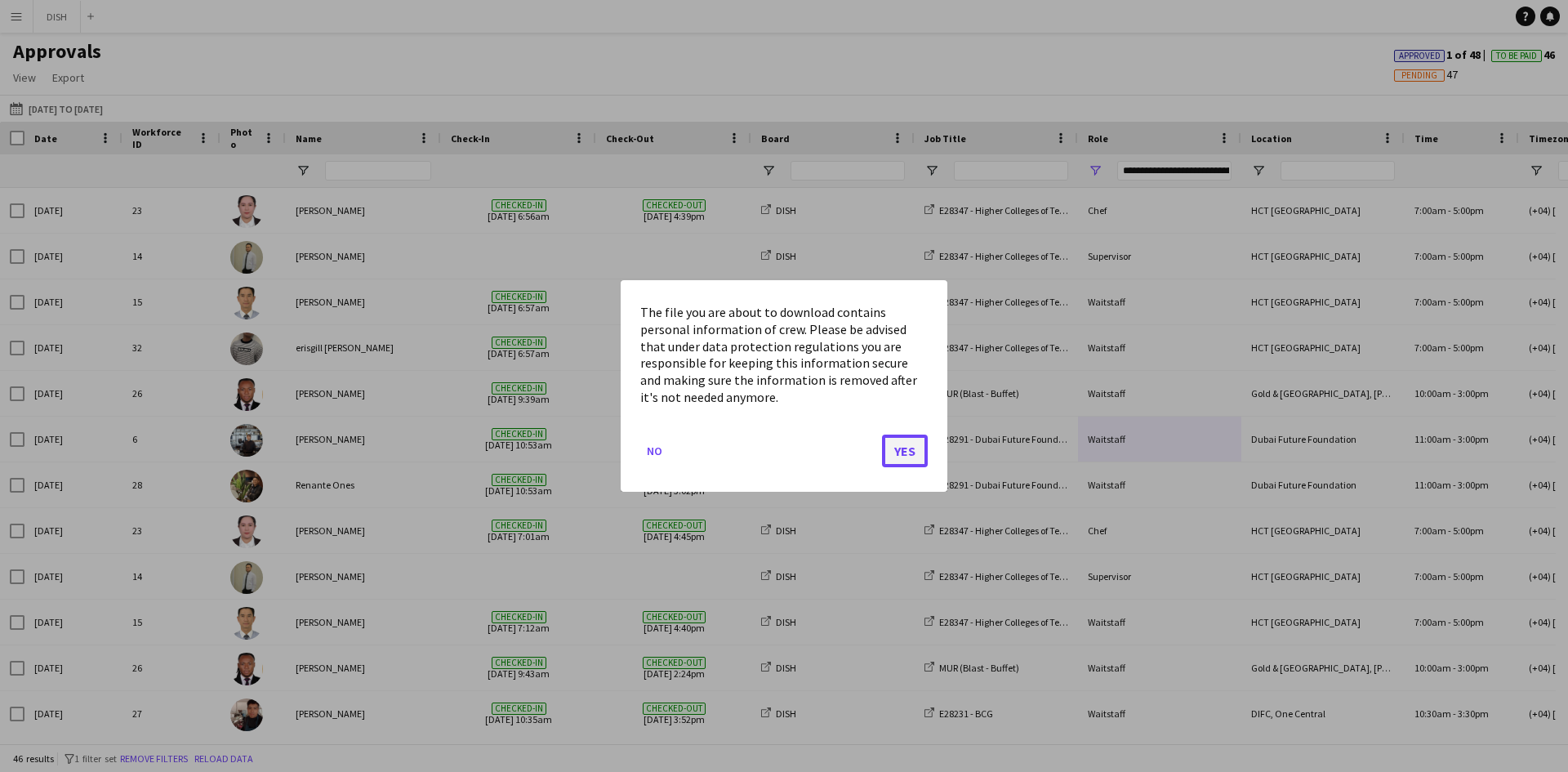
click at [906, 438] on button "Yes" at bounding box center [905, 451] width 46 height 33
